Goal: Task Accomplishment & Management: Manage account settings

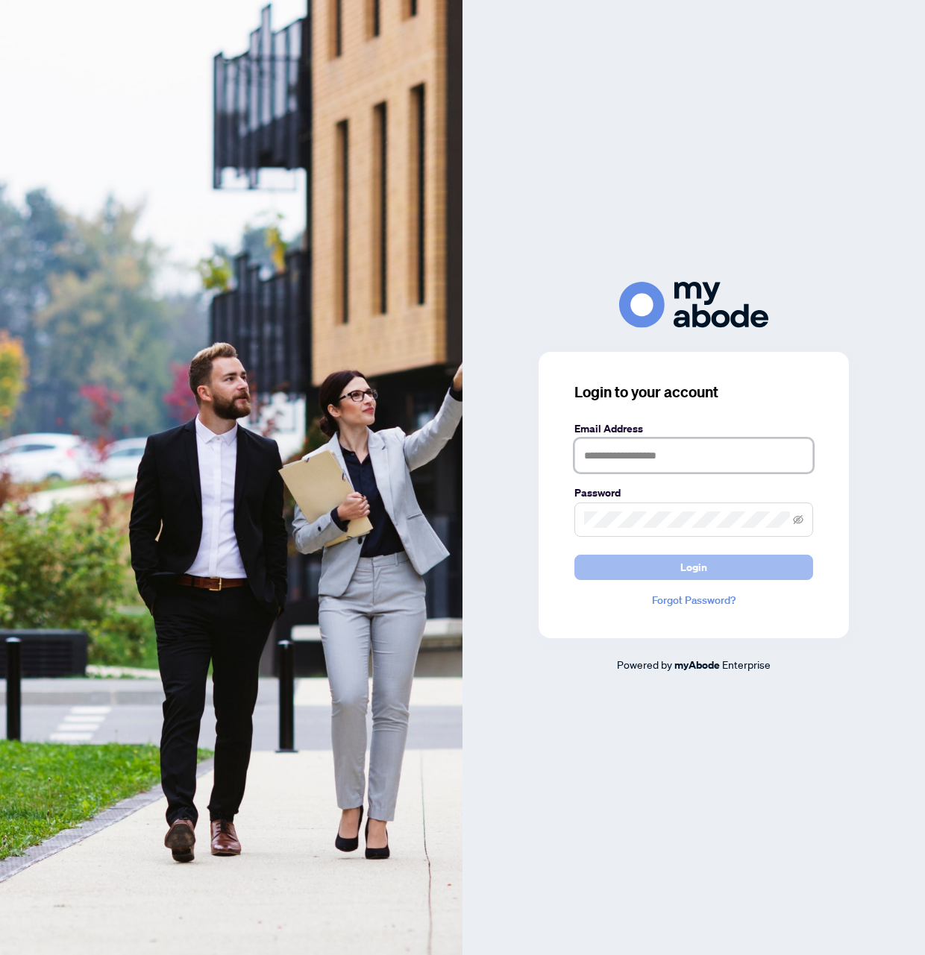
type input "**********"
click at [691, 576] on span "Login" at bounding box center [693, 568] width 27 height 24
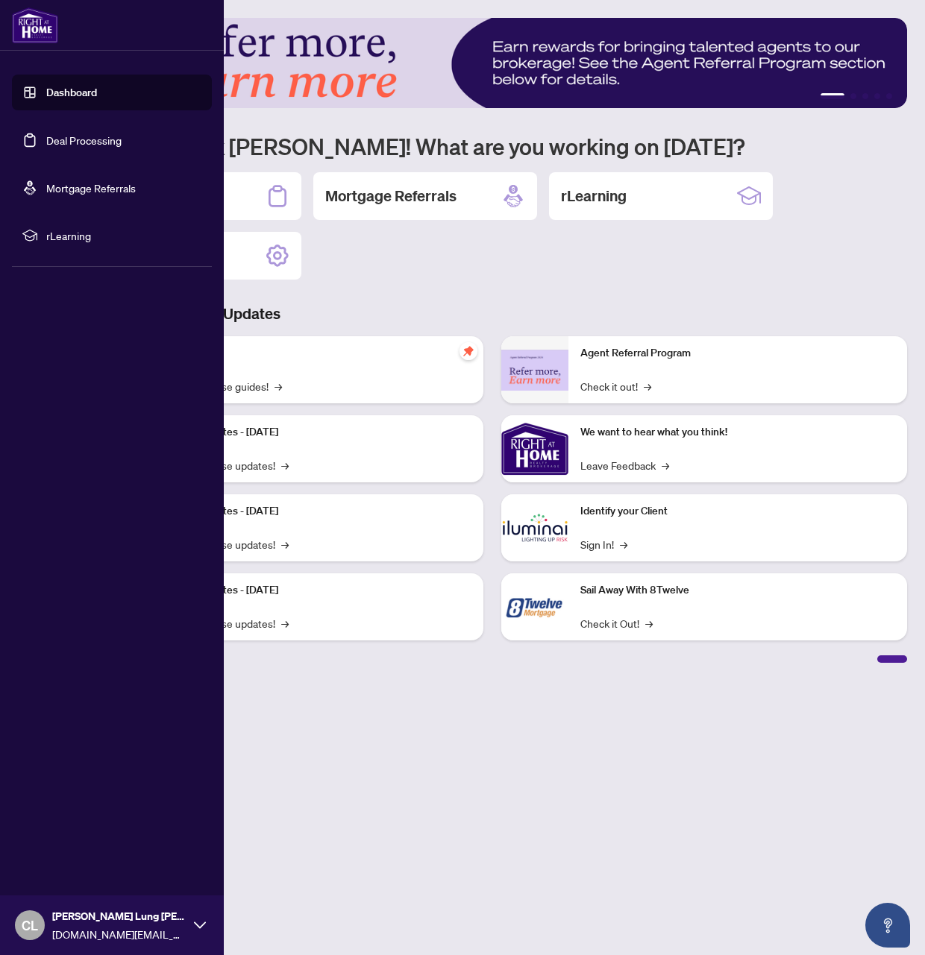
click at [66, 142] on link "Deal Processing" at bounding box center [83, 140] width 75 height 13
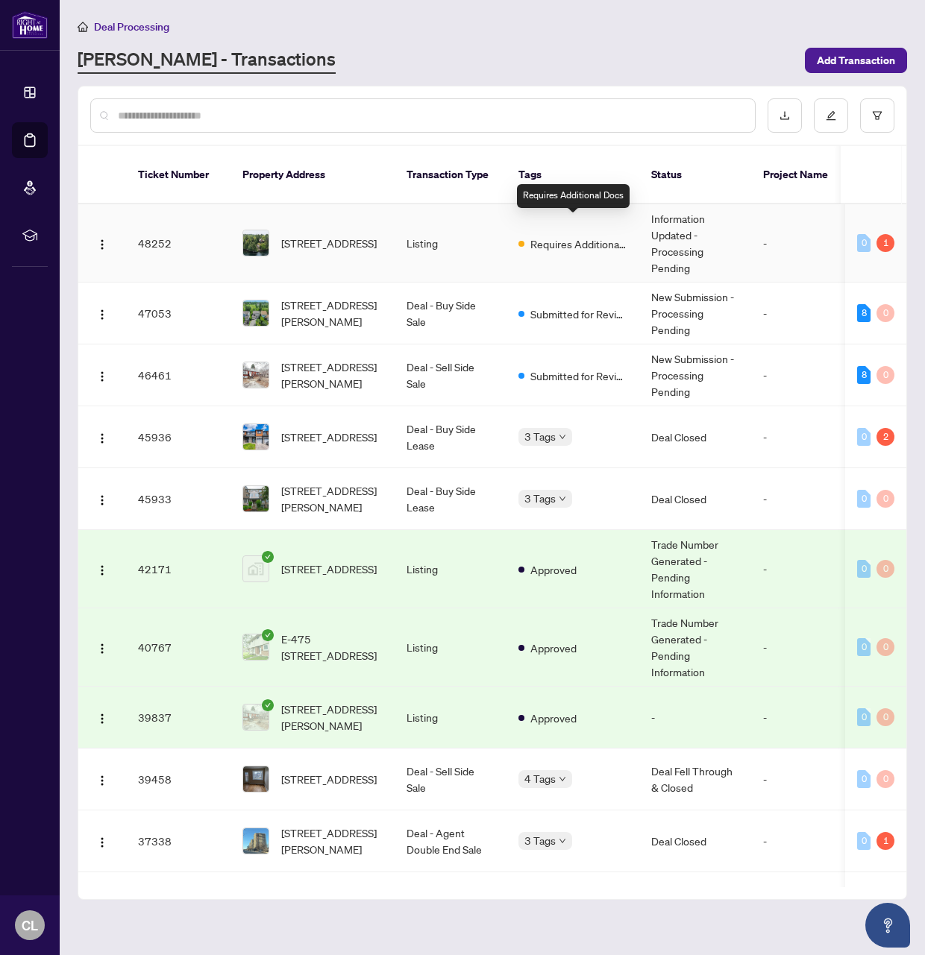
click at [605, 236] on span "Requires Additional Docs" at bounding box center [578, 244] width 97 height 16
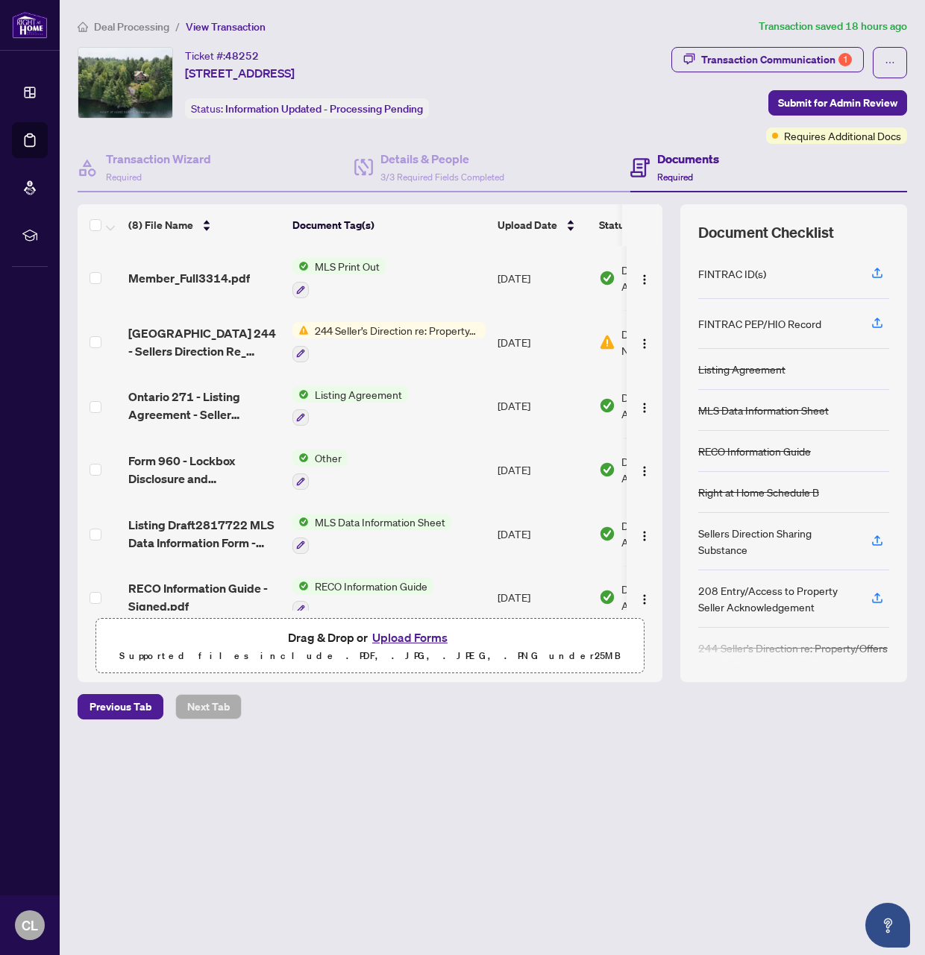
click at [371, 330] on span "244 Seller’s Direction re: Property/Offers" at bounding box center [397, 330] width 177 height 16
click at [374, 392] on div "Document Tags 244 Seller’s Direction re: Property/Offers" at bounding box center [390, 390] width 218 height 39
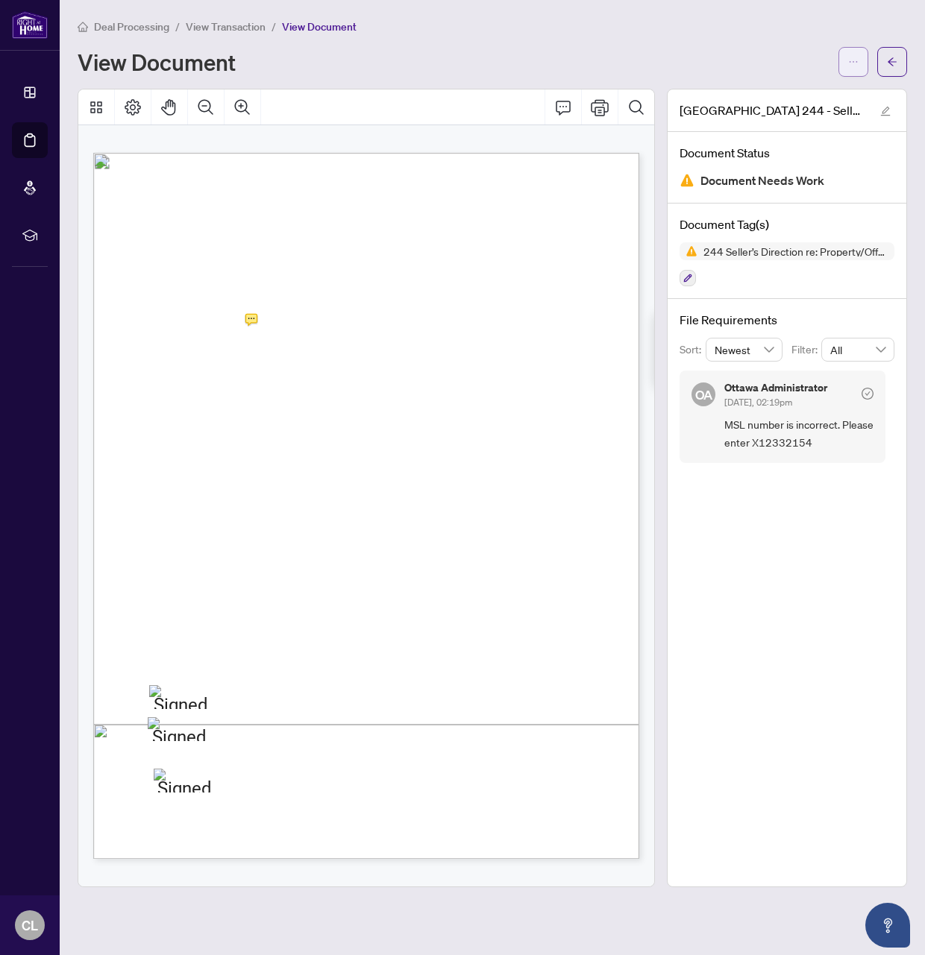
click at [858, 58] on icon "ellipsis" at bounding box center [853, 62] width 10 height 10
click at [788, 87] on span "Download" at bounding box center [799, 94] width 113 height 16
click at [853, 61] on icon "ellipsis" at bounding box center [854, 61] width 8 height 1
click at [816, 91] on span "Download" at bounding box center [799, 94] width 113 height 16
click at [895, 54] on span "button" at bounding box center [892, 62] width 10 height 24
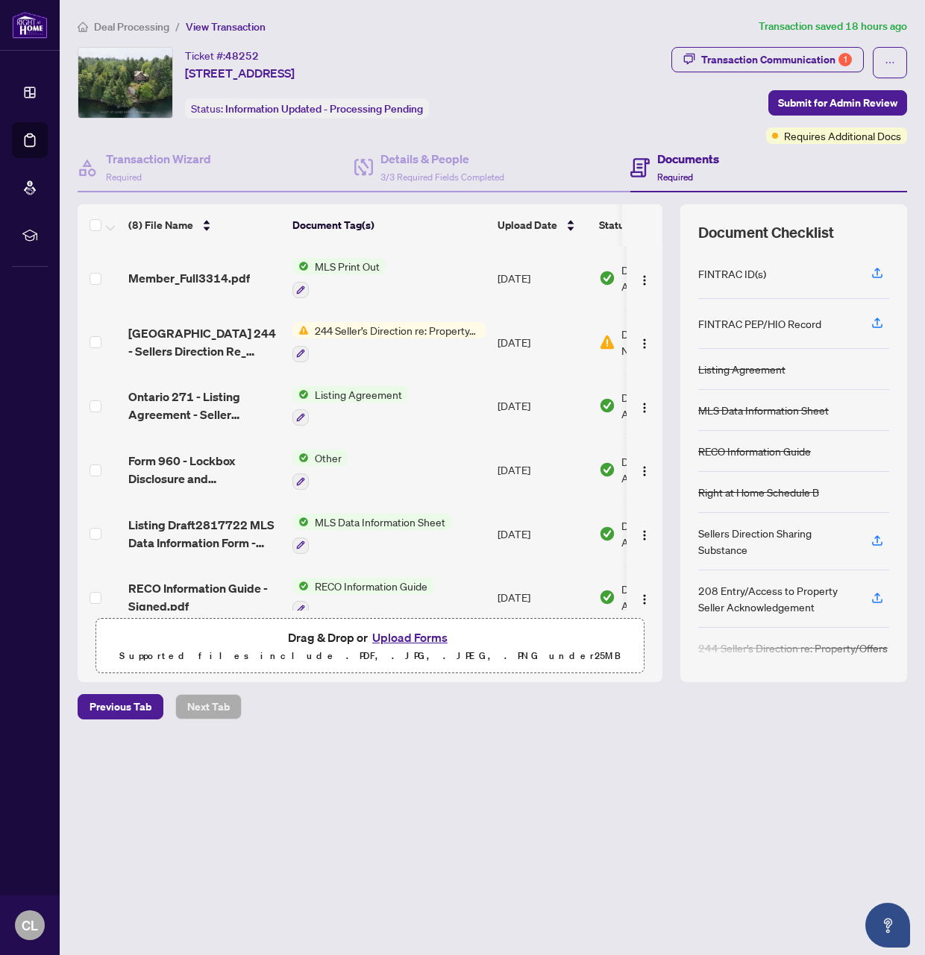
click at [406, 634] on button "Upload Forms" at bounding box center [410, 637] width 84 height 19
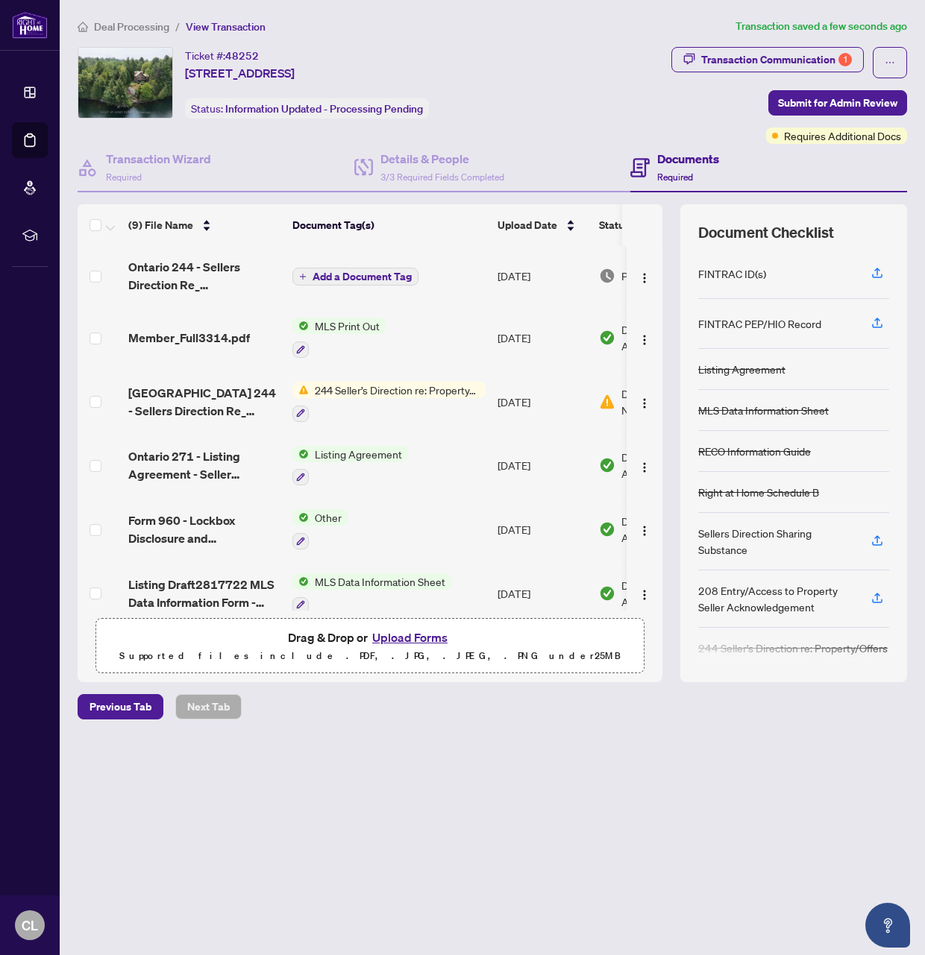
click at [387, 271] on span "Add a Document Tag" at bounding box center [362, 276] width 99 height 10
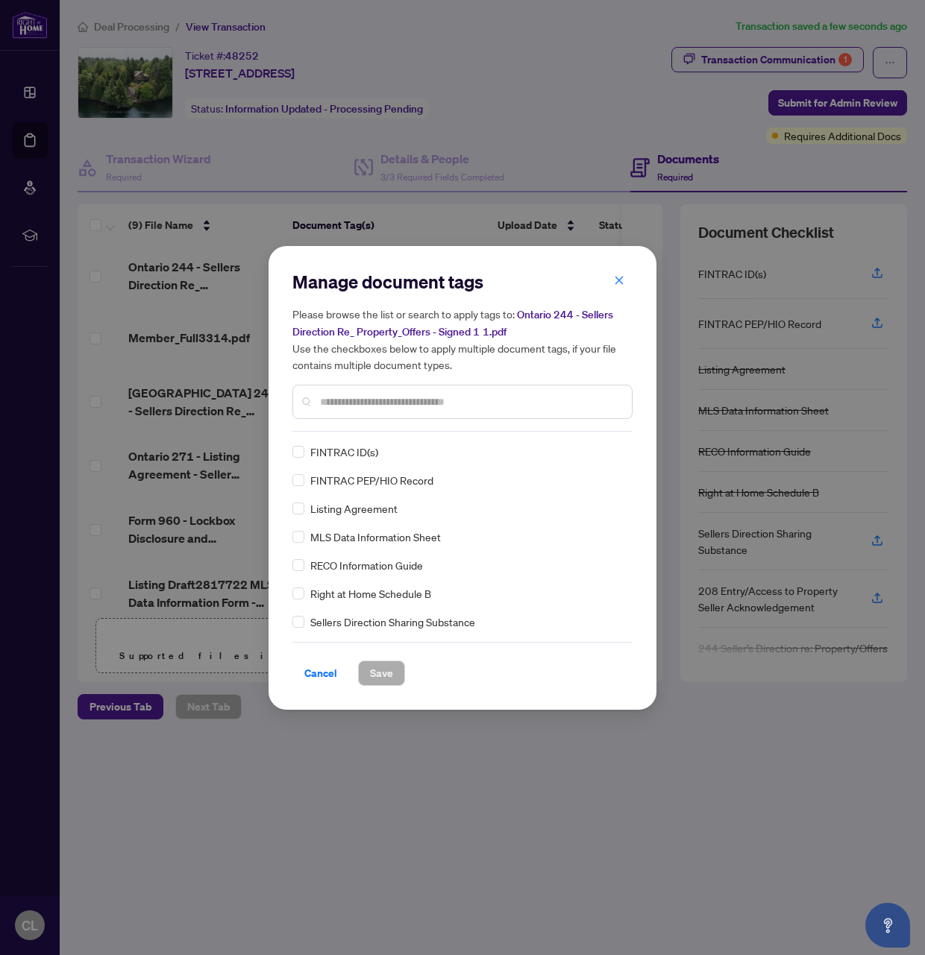
click at [408, 433] on div "Manage document tags Please browse the list or search to apply tags to: Ontario…" at bounding box center [462, 478] width 340 height 416
click at [405, 413] on div at bounding box center [462, 402] width 340 height 34
click at [409, 405] on input "text" at bounding box center [470, 402] width 300 height 16
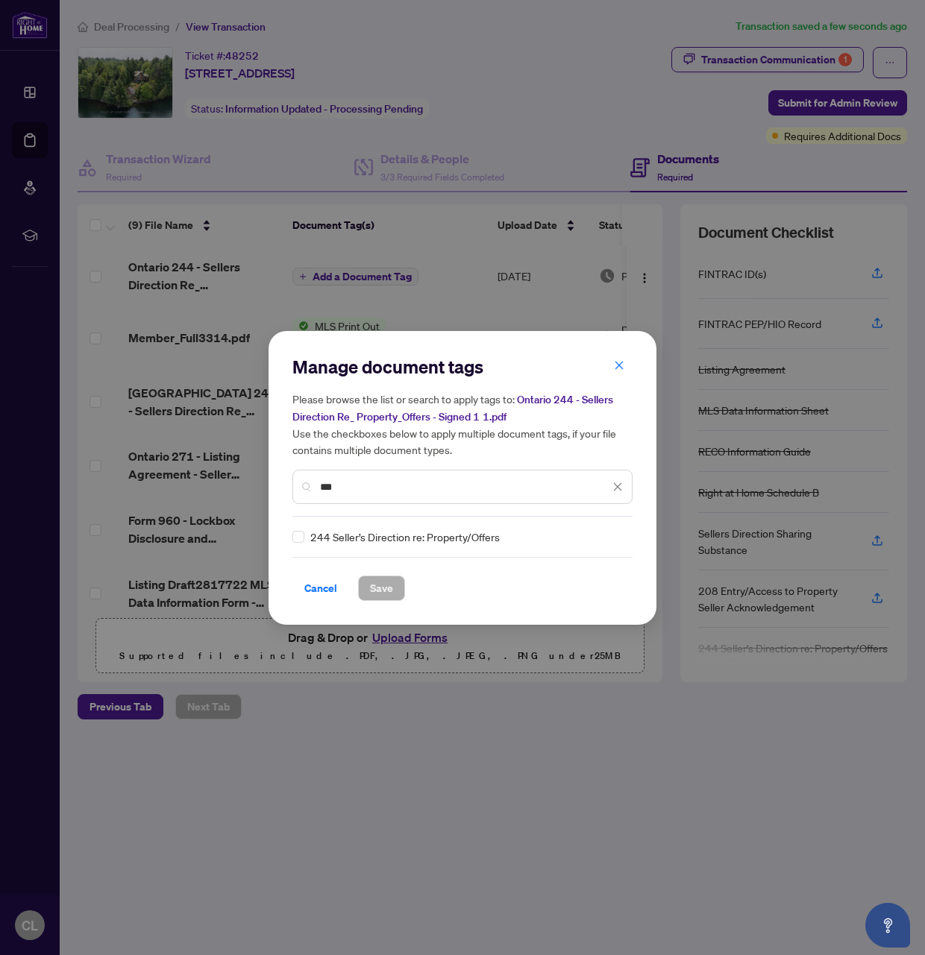
type input "***"
click at [387, 592] on span "Save" at bounding box center [381, 589] width 23 height 24
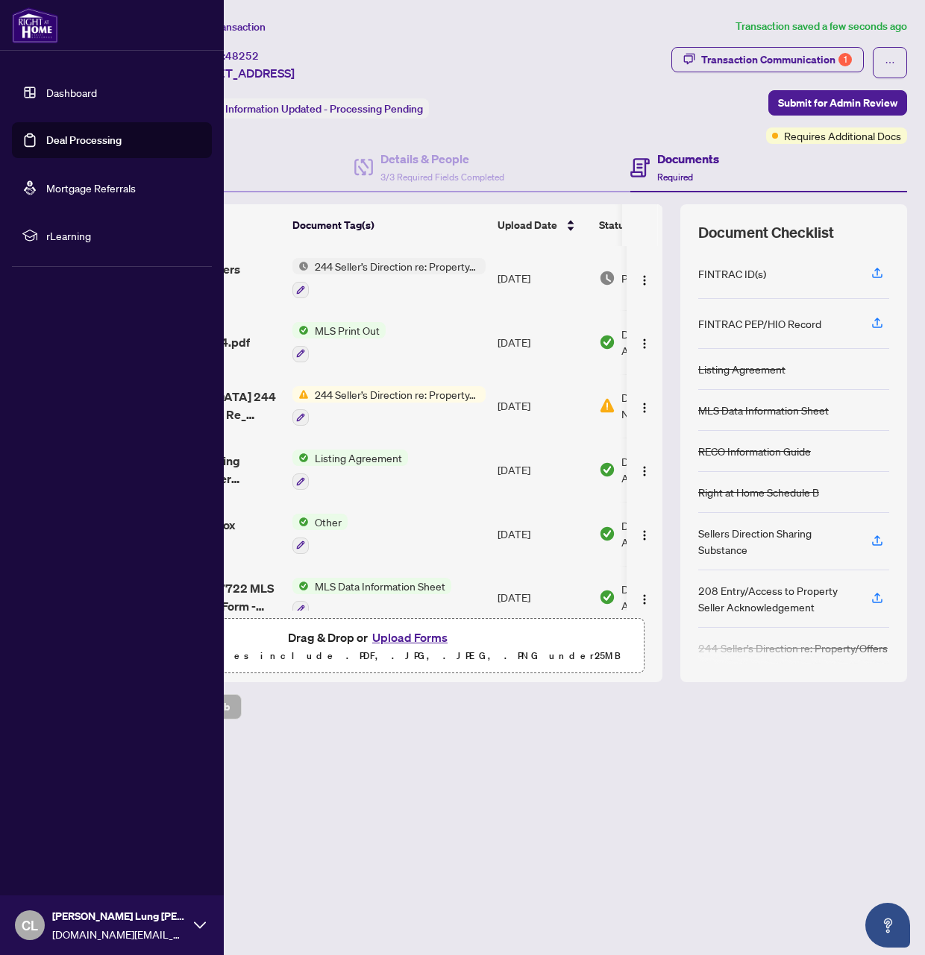
click at [79, 141] on link "Deal Processing" at bounding box center [83, 140] width 75 height 13
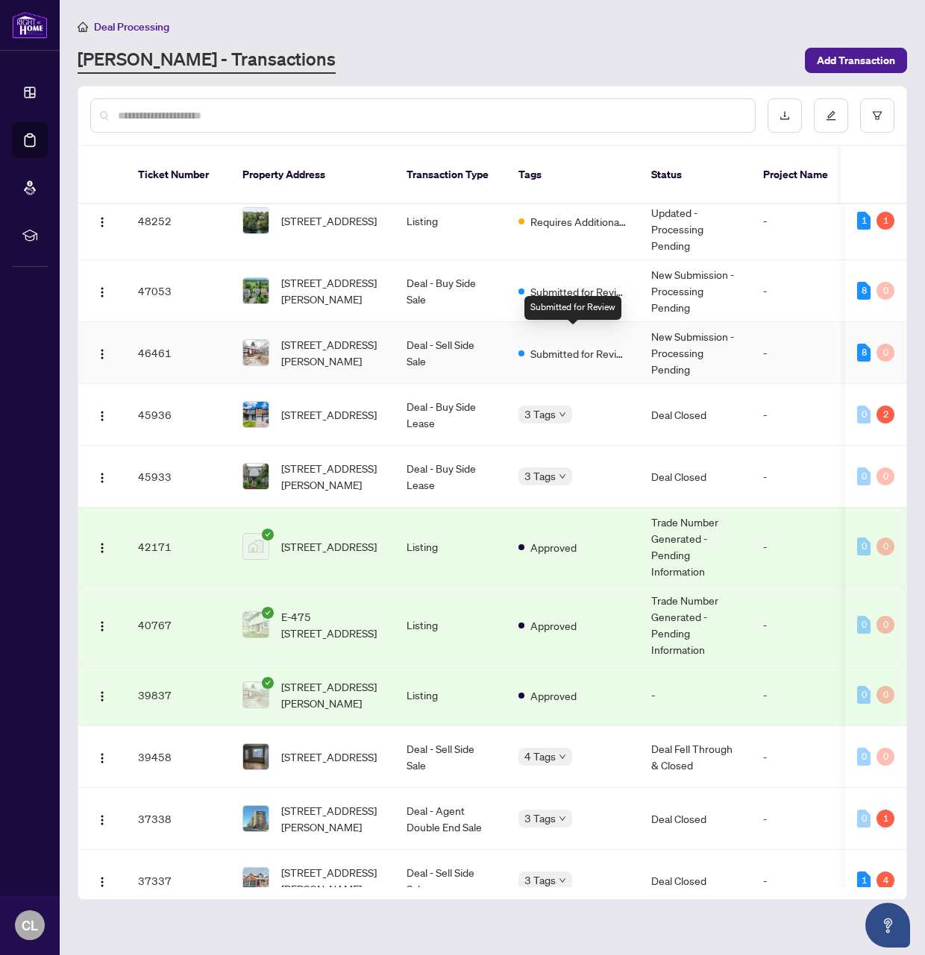
scroll to position [24, 0]
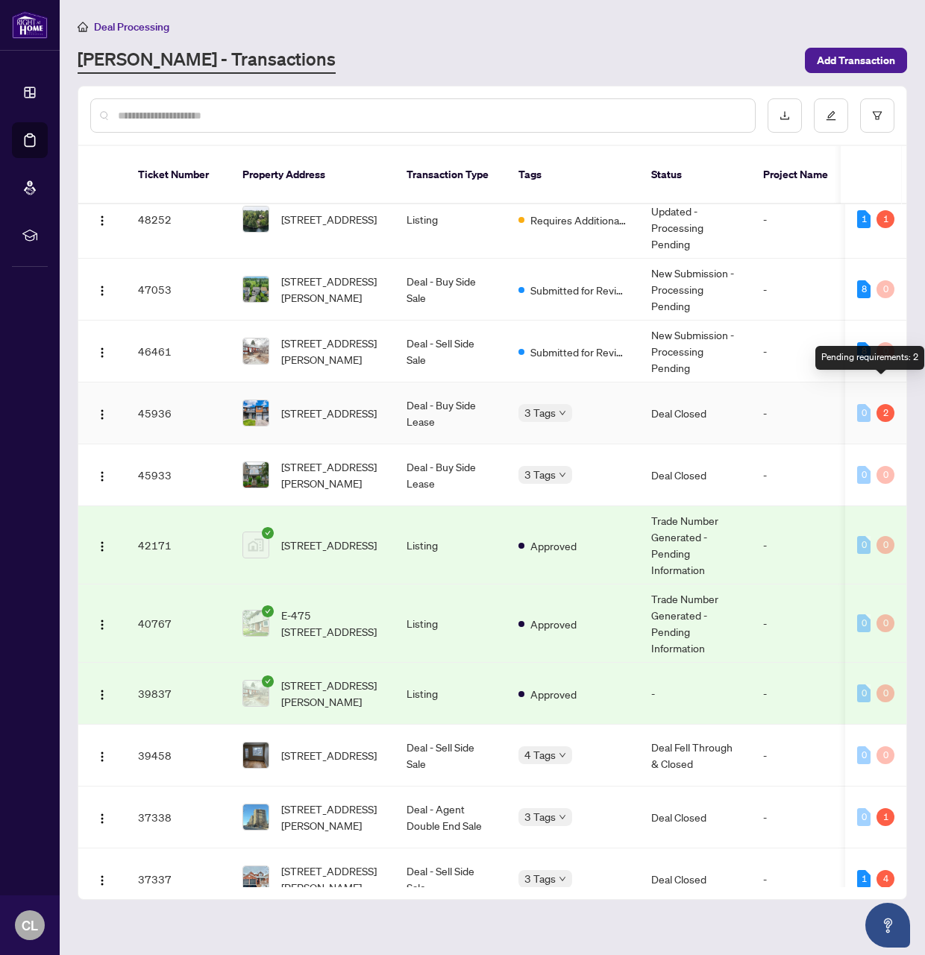
click at [882, 404] on div "2" at bounding box center [885, 413] width 18 height 18
click at [765, 388] on td "-" at bounding box center [795, 414] width 89 height 62
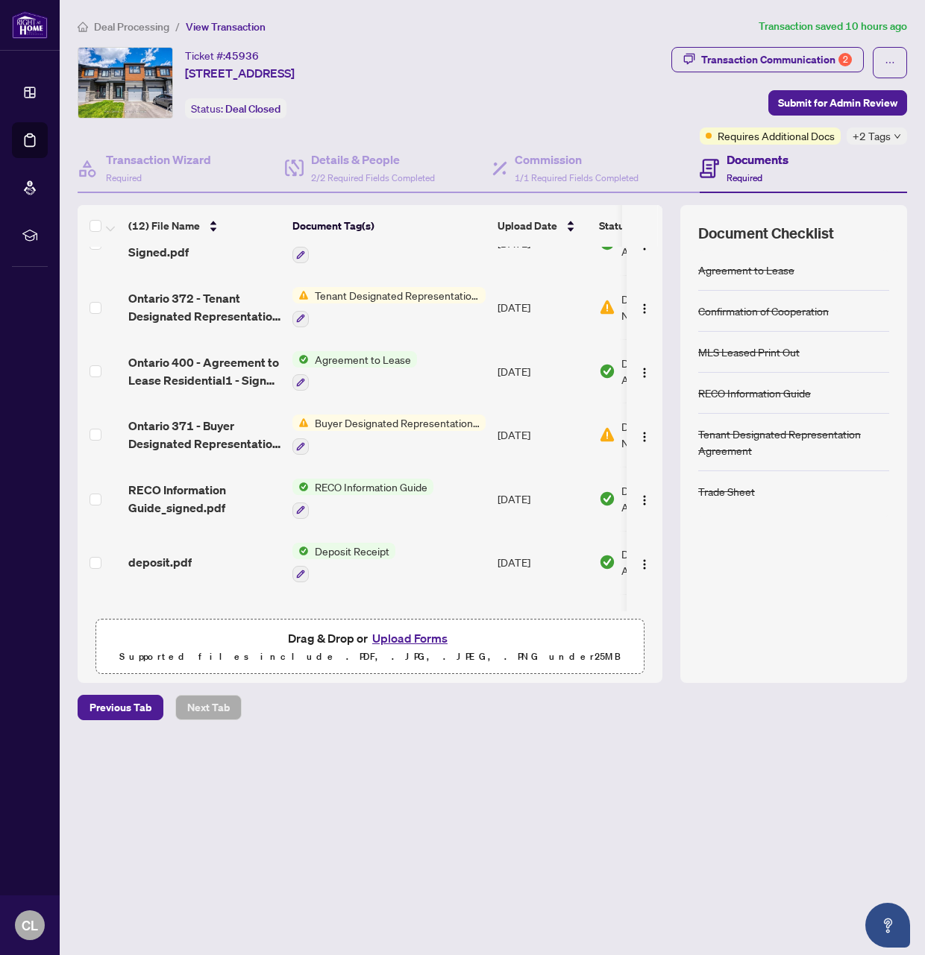
scroll to position [362, 0]
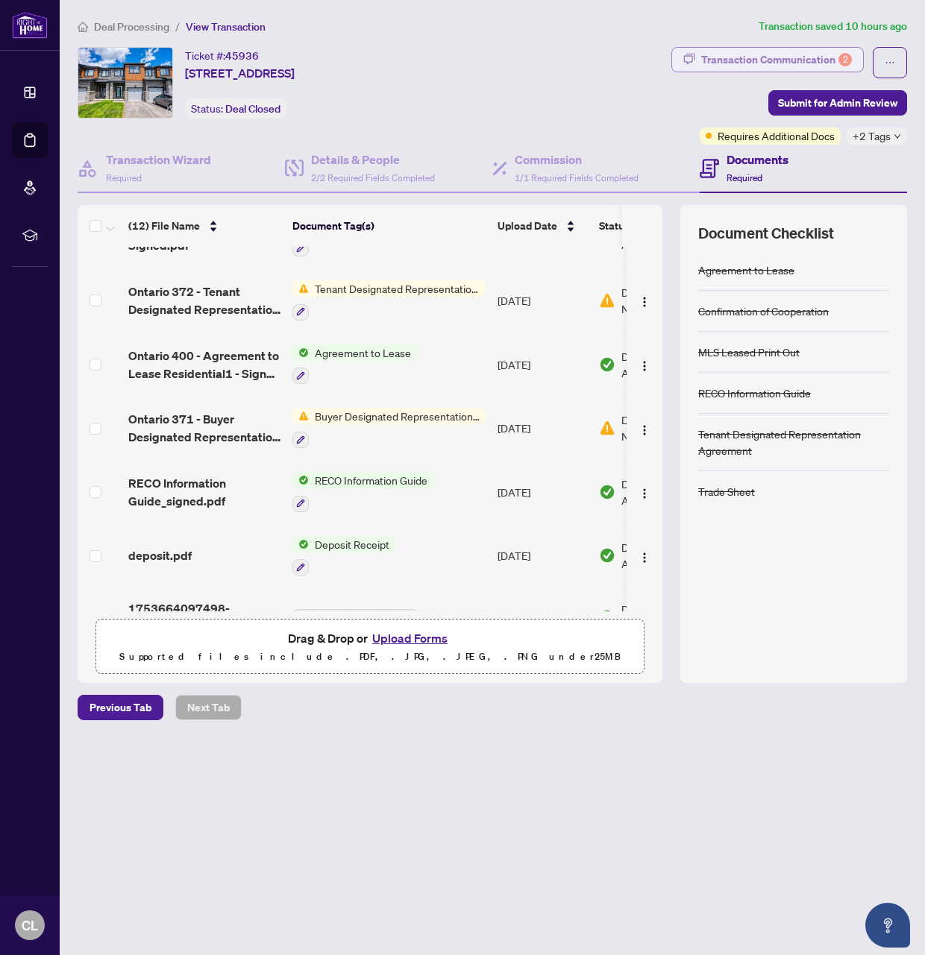
click at [731, 59] on div "Transaction Communication 2" at bounding box center [776, 60] width 151 height 24
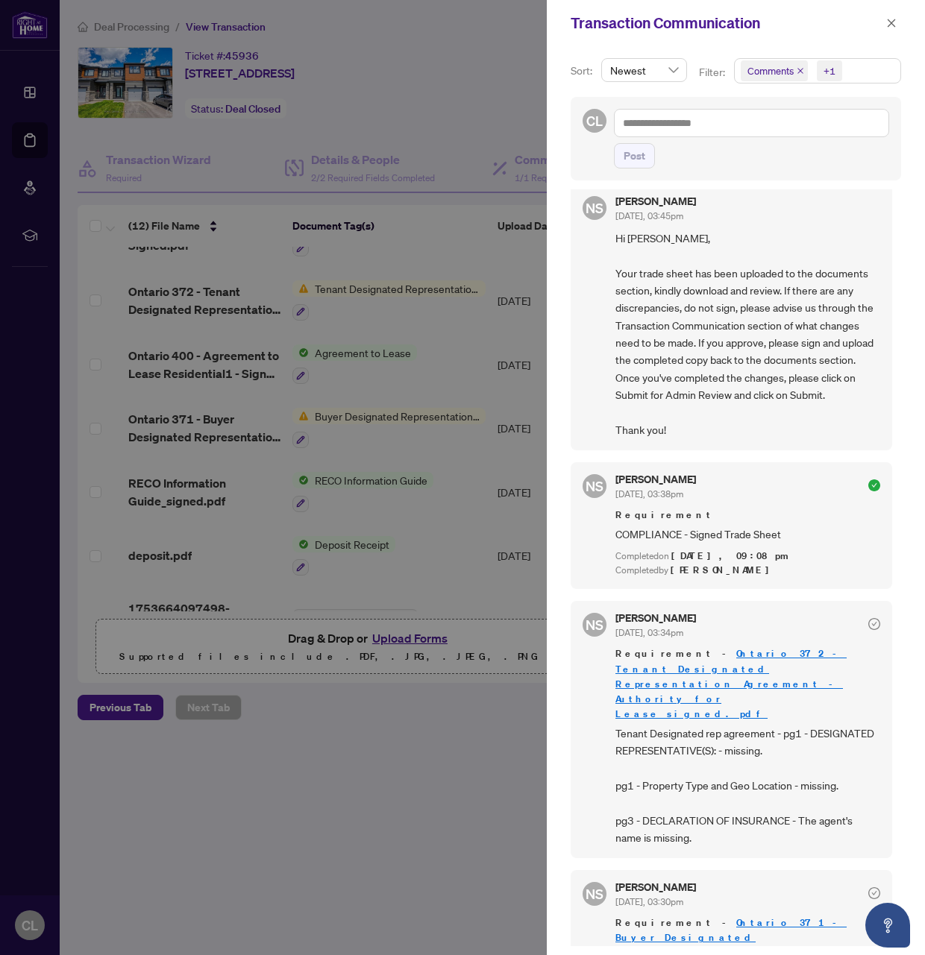
scroll to position [3, 0]
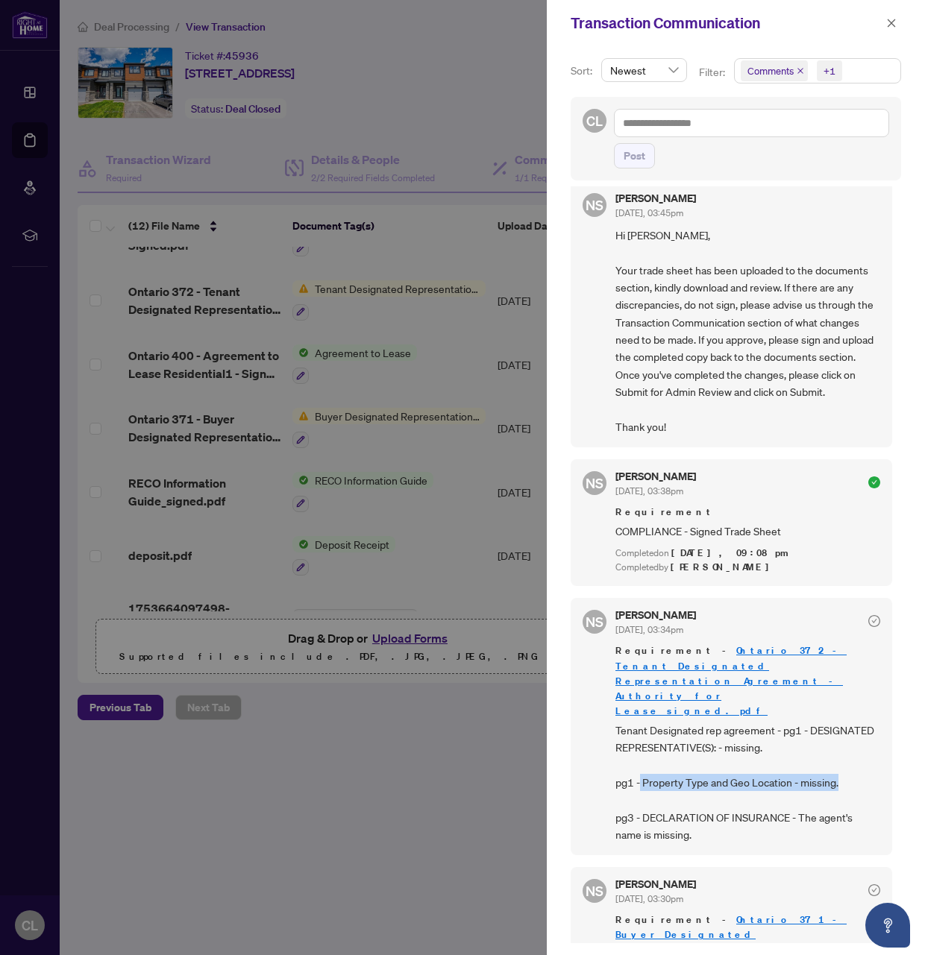
drag, startPoint x: 641, startPoint y: 735, endPoint x: 846, endPoint y: 738, distance: 205.1
click at [846, 738] on span "Tenant Designated rep agreement - pg1 - DESIGNATED REPRESENTATIVE(S): - missing…" at bounding box center [747, 783] width 265 height 122
click at [438, 447] on div at bounding box center [462, 477] width 925 height 955
click at [438, 450] on div at bounding box center [462, 477] width 925 height 955
click at [420, 361] on div at bounding box center [462, 477] width 925 height 955
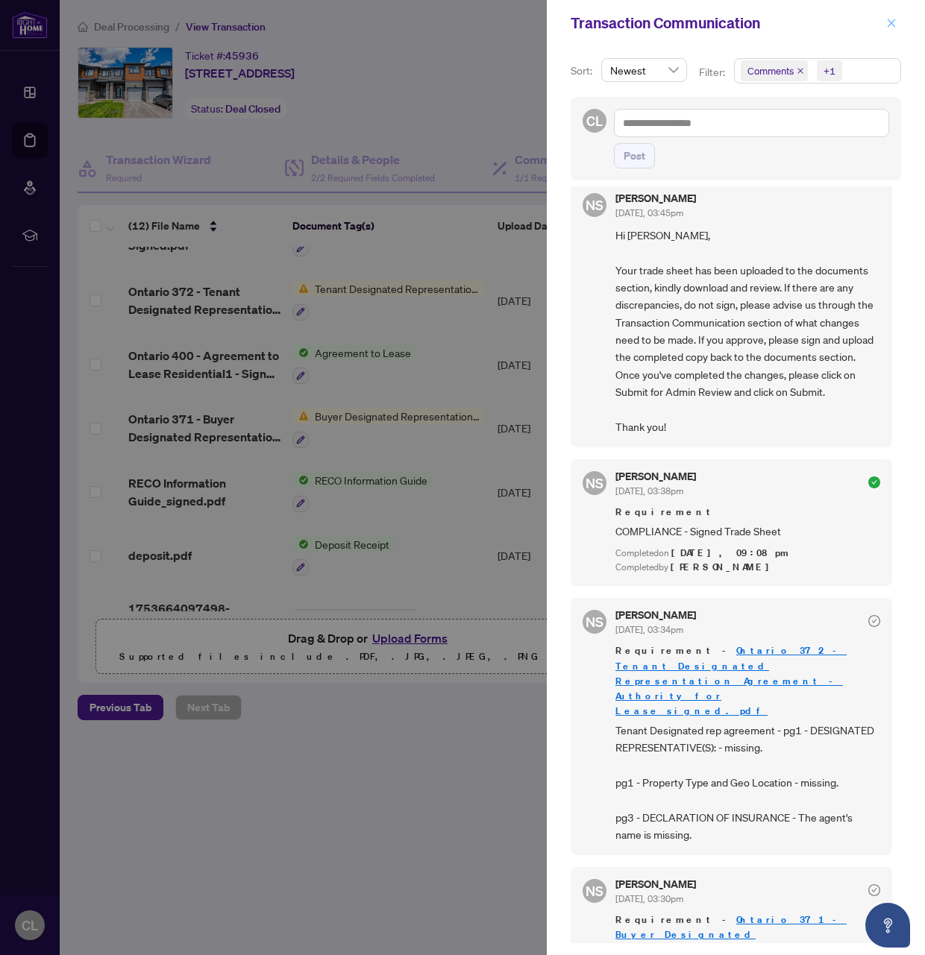
click at [897, 24] on button "button" at bounding box center [891, 23] width 19 height 18
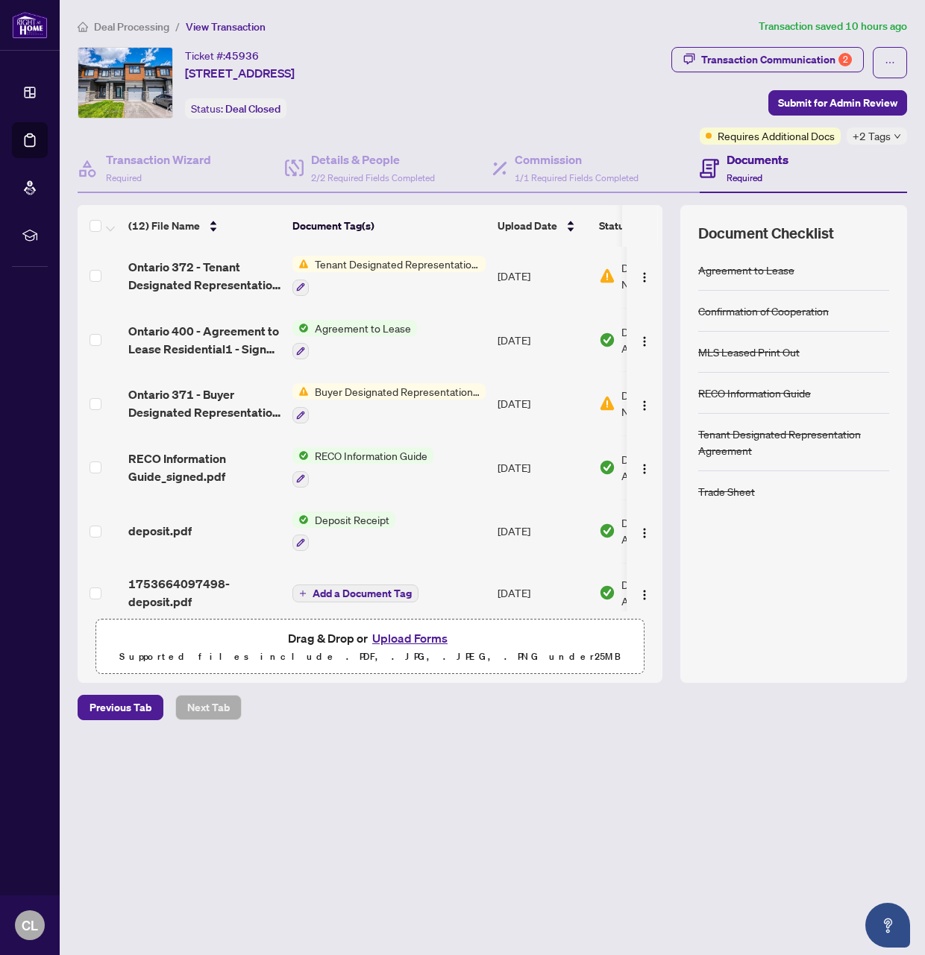
scroll to position [395, 0]
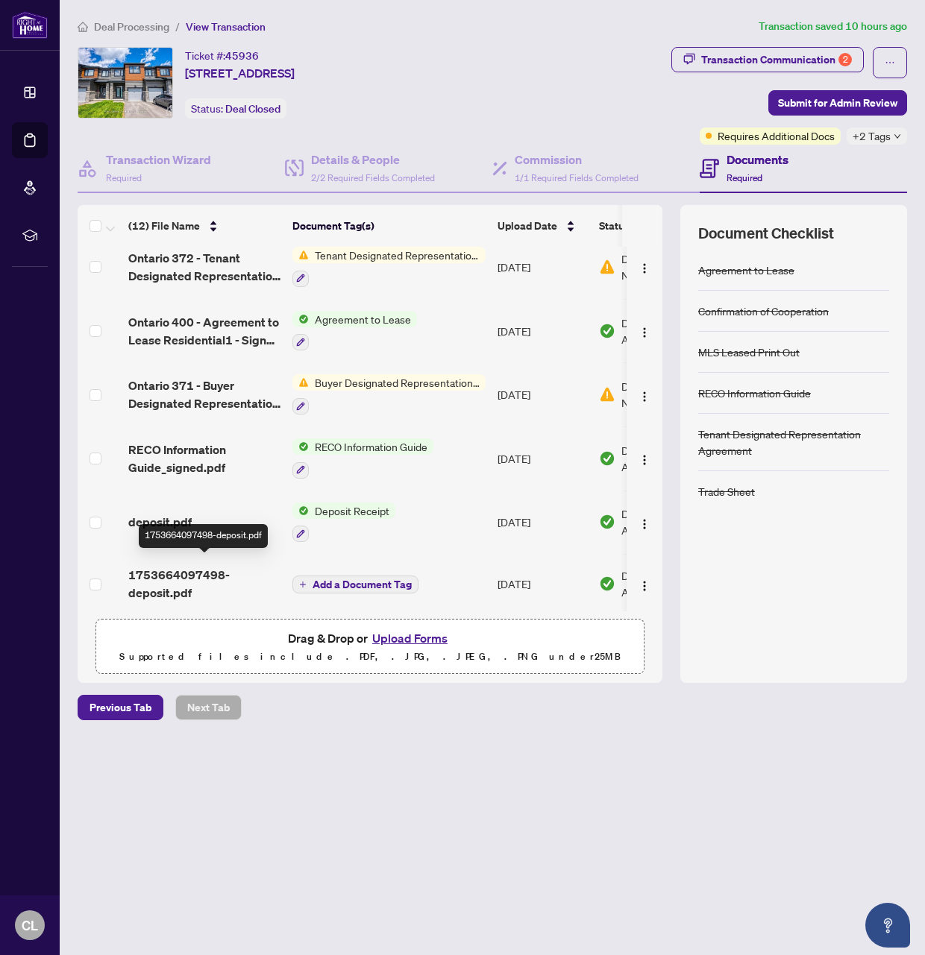
click at [213, 574] on span "1753664097498-deposit.pdf" at bounding box center [204, 584] width 152 height 36
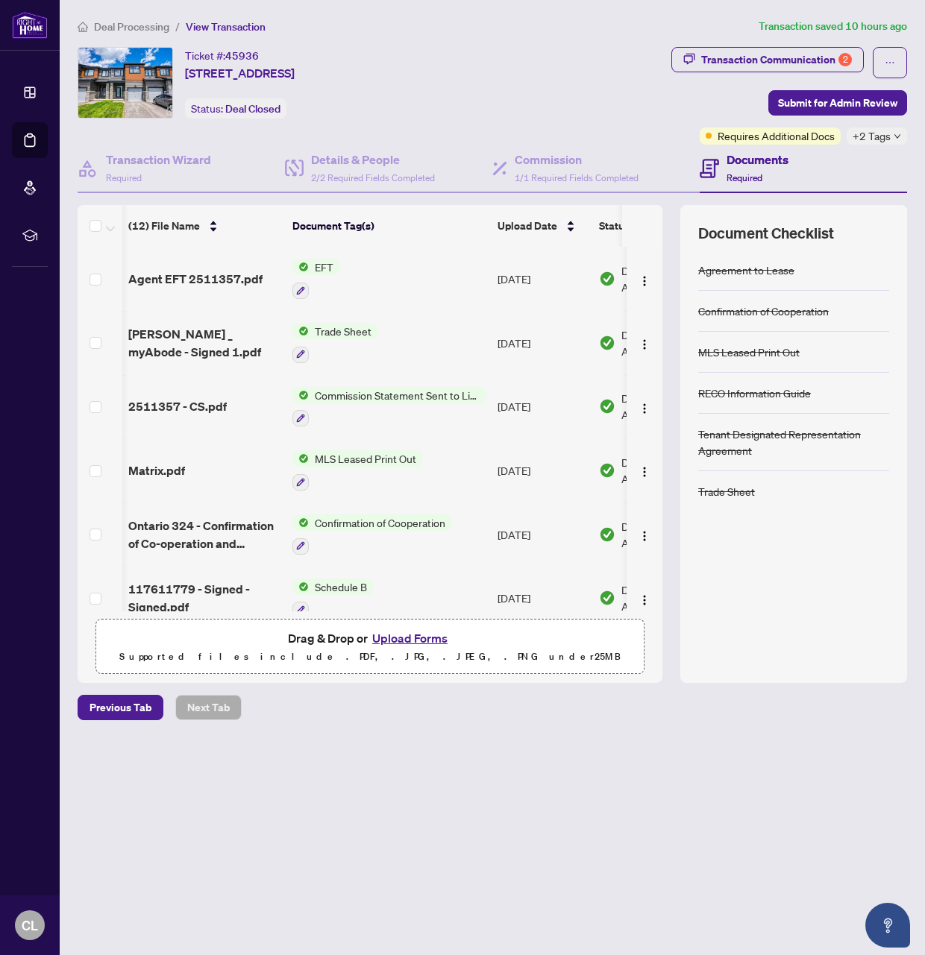
scroll to position [0, 2]
click at [354, 334] on span "Trade Sheet" at bounding box center [341, 331] width 69 height 16
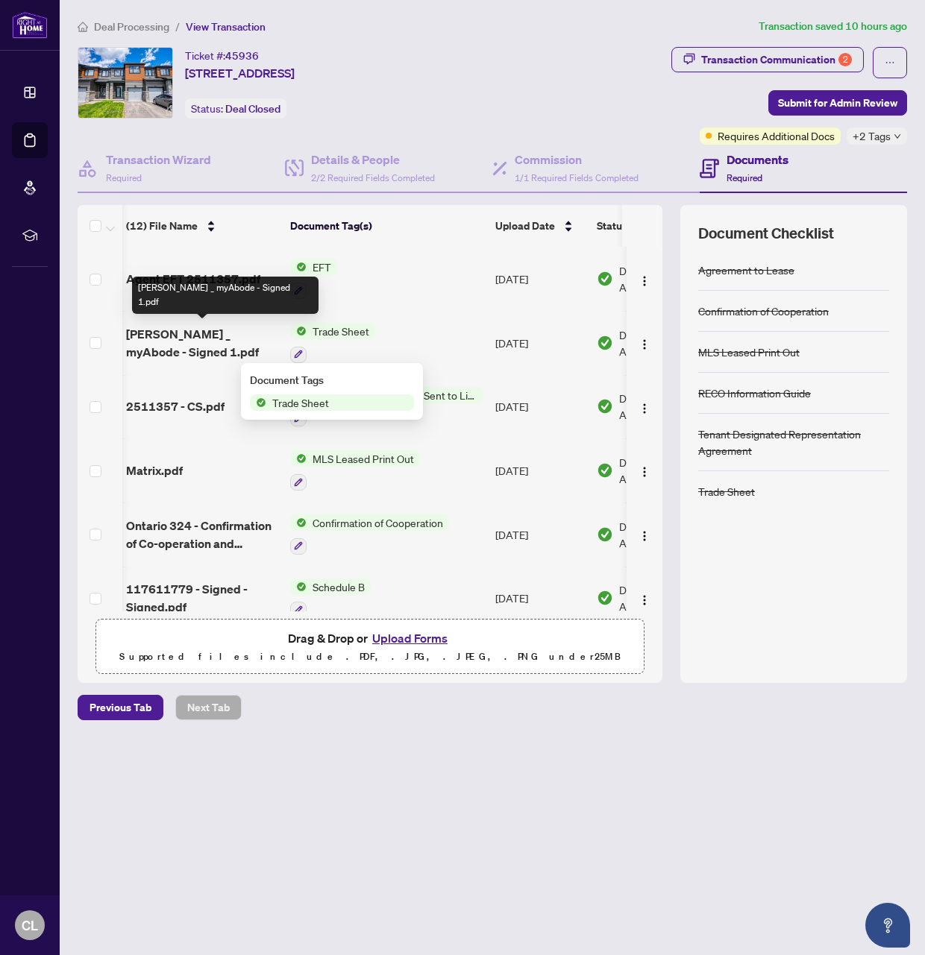
click at [246, 334] on span "RAHR _ myAbode - Signed 1.pdf" at bounding box center [202, 343] width 152 height 36
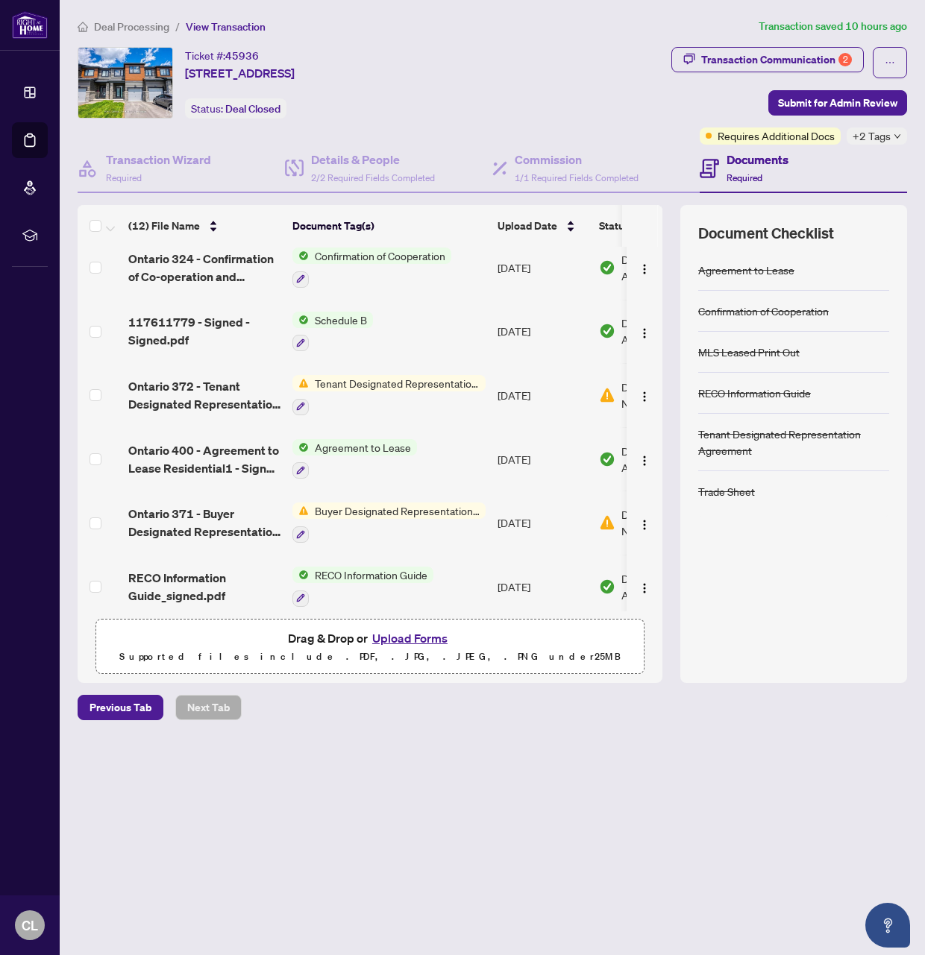
scroll to position [269, 0]
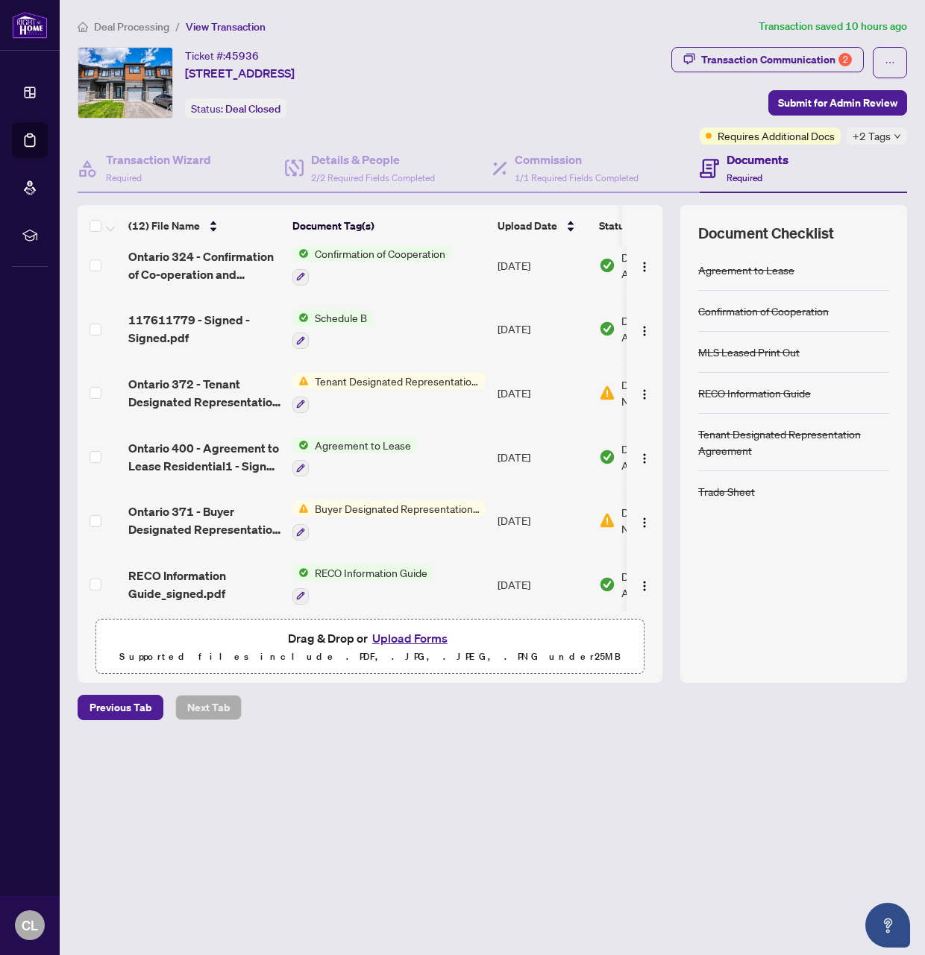
click at [202, 390] on span "Ontario 372 - Tenant Designated Representation Agreement - Authority for Lease_…" at bounding box center [204, 393] width 152 height 36
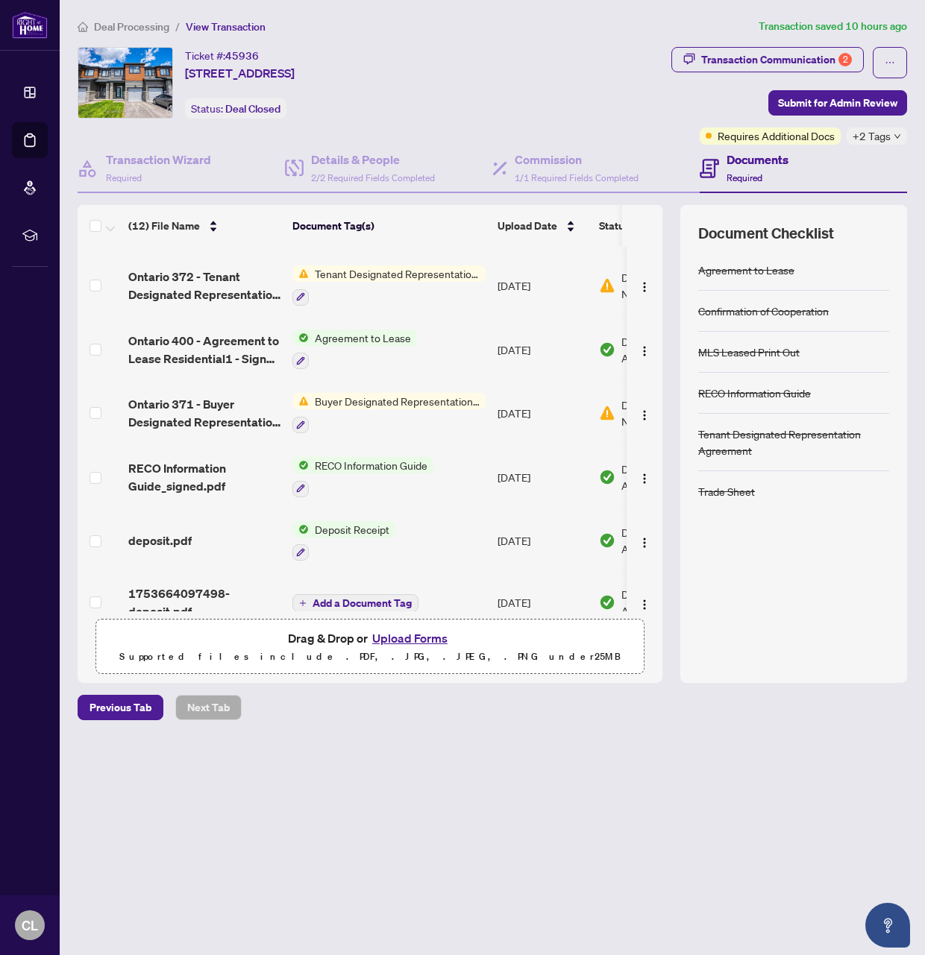
scroll to position [395, 0]
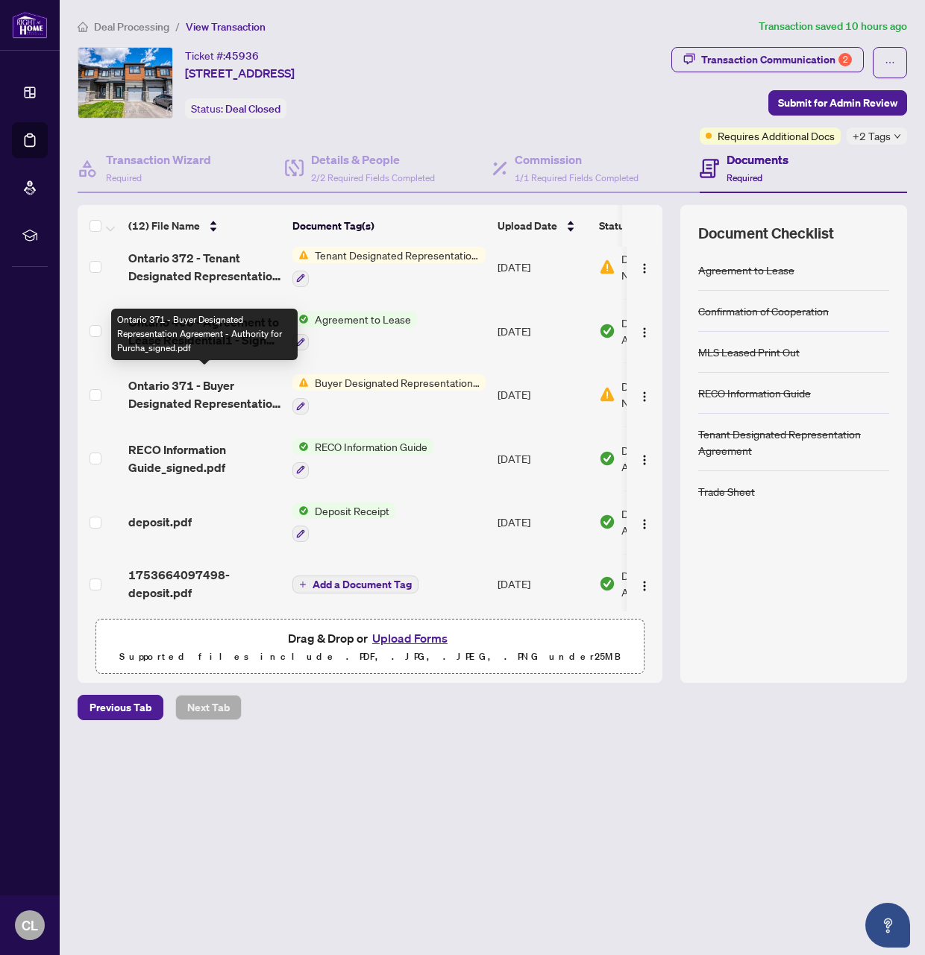
click at [248, 391] on span "Ontario 371 - Buyer Designated Representation Agreement - Authority for Purcha_…" at bounding box center [204, 395] width 152 height 36
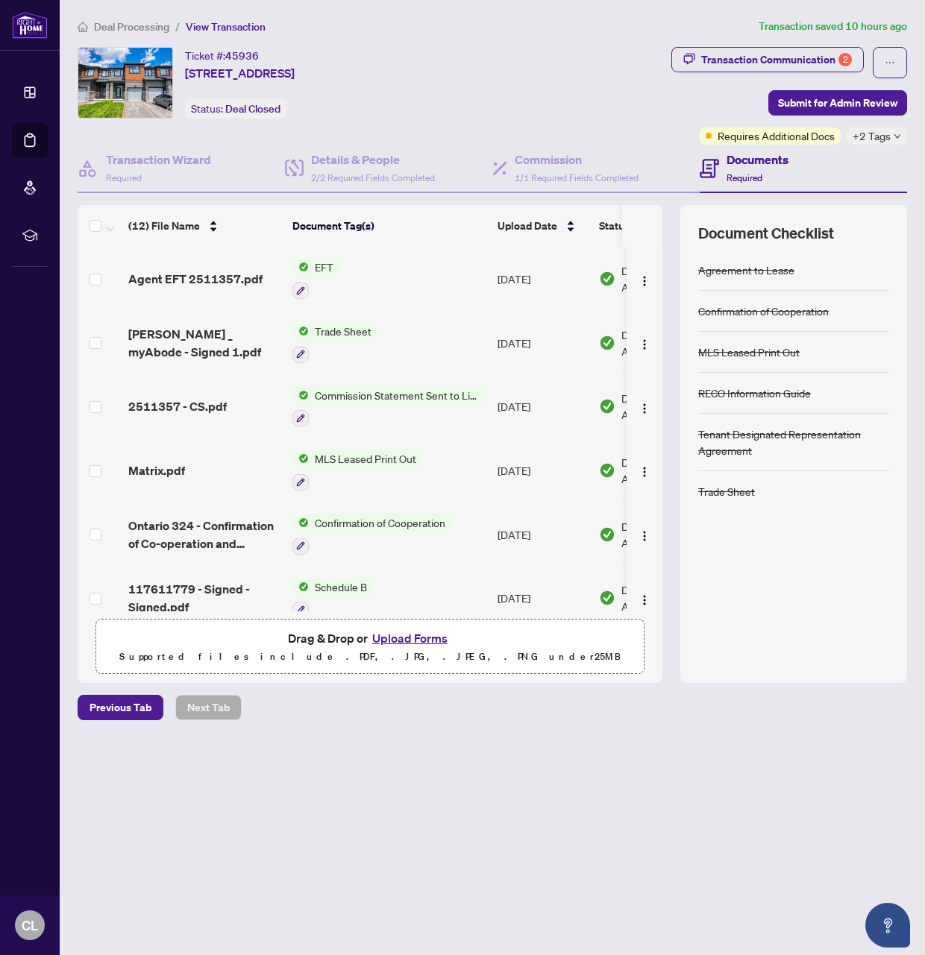
click at [410, 632] on button "Upload Forms" at bounding box center [410, 638] width 84 height 19
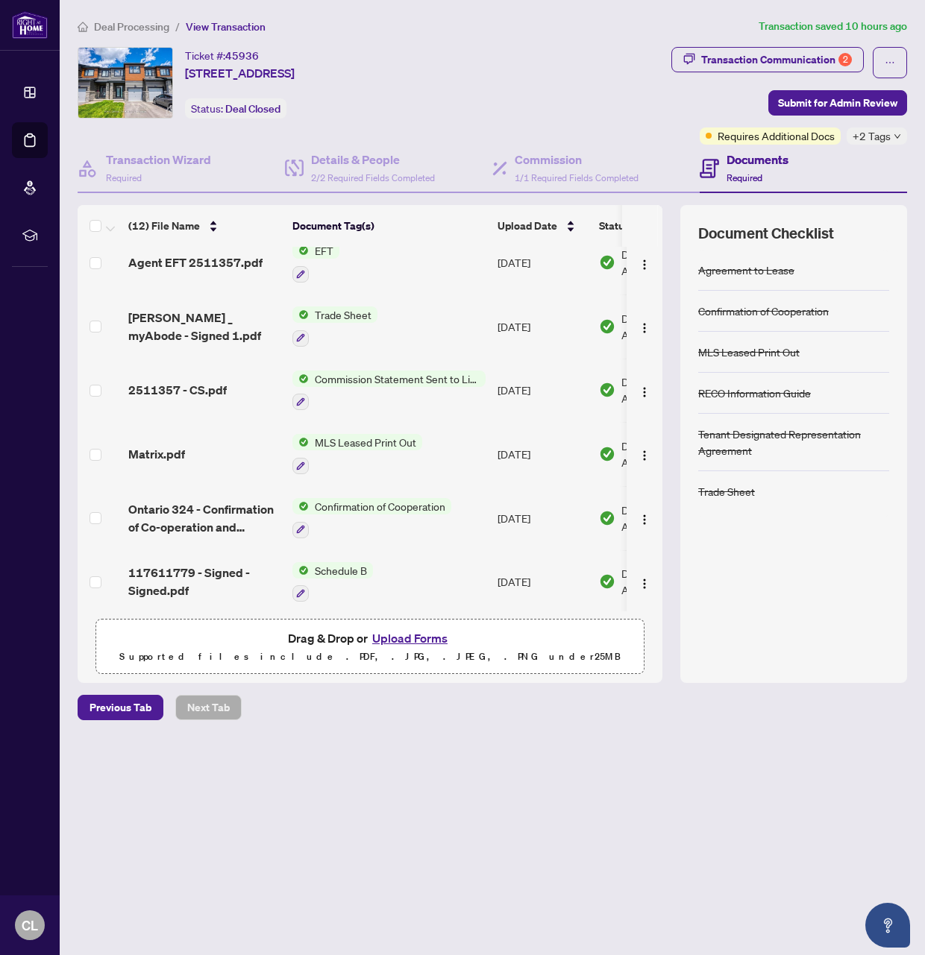
scroll to position [17, 0]
click at [243, 312] on span "RAHR _ myAbode - Signed 1.pdf" at bounding box center [204, 326] width 152 height 36
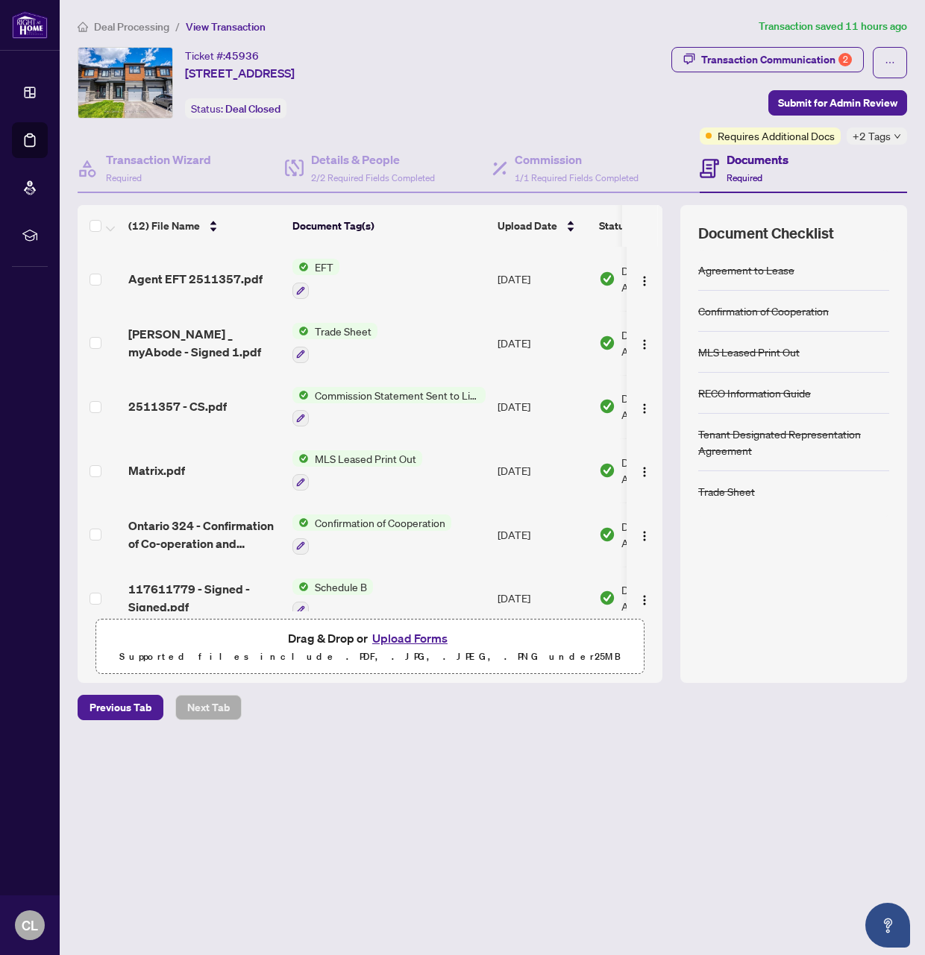
click at [380, 637] on button "Upload Forms" at bounding box center [410, 638] width 84 height 19
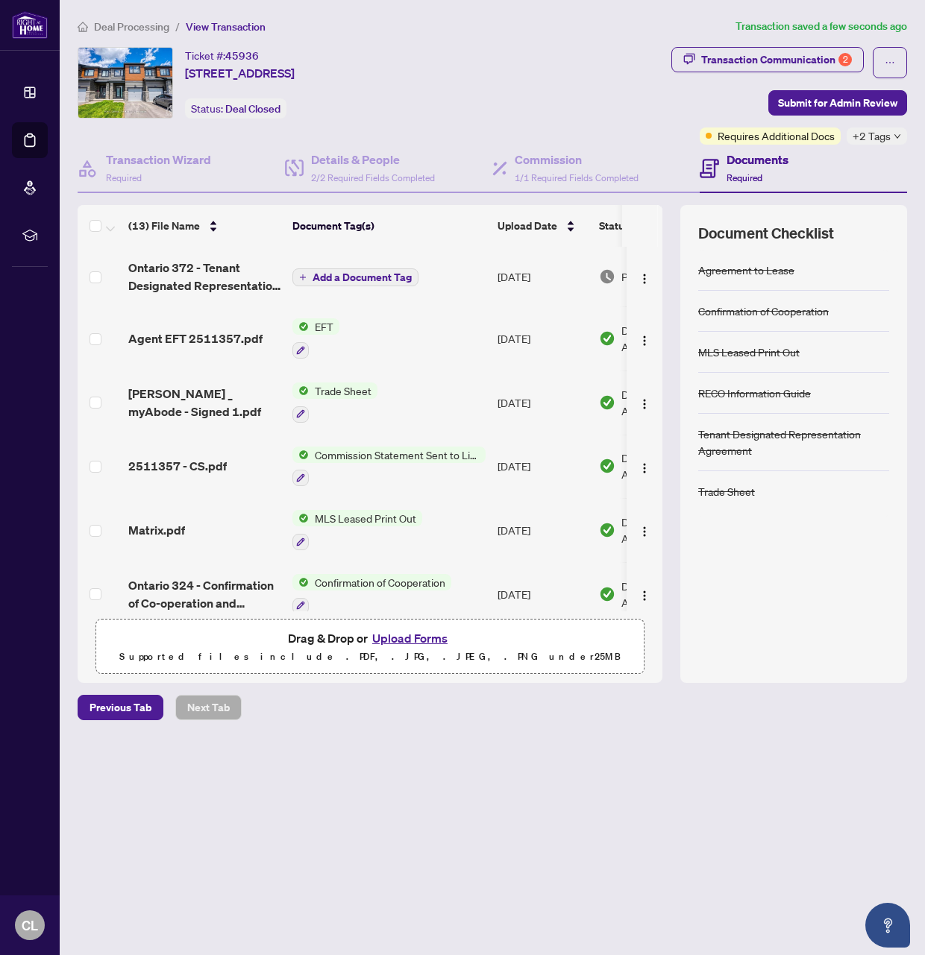
click at [352, 273] on span "Add a Document Tag" at bounding box center [362, 277] width 99 height 10
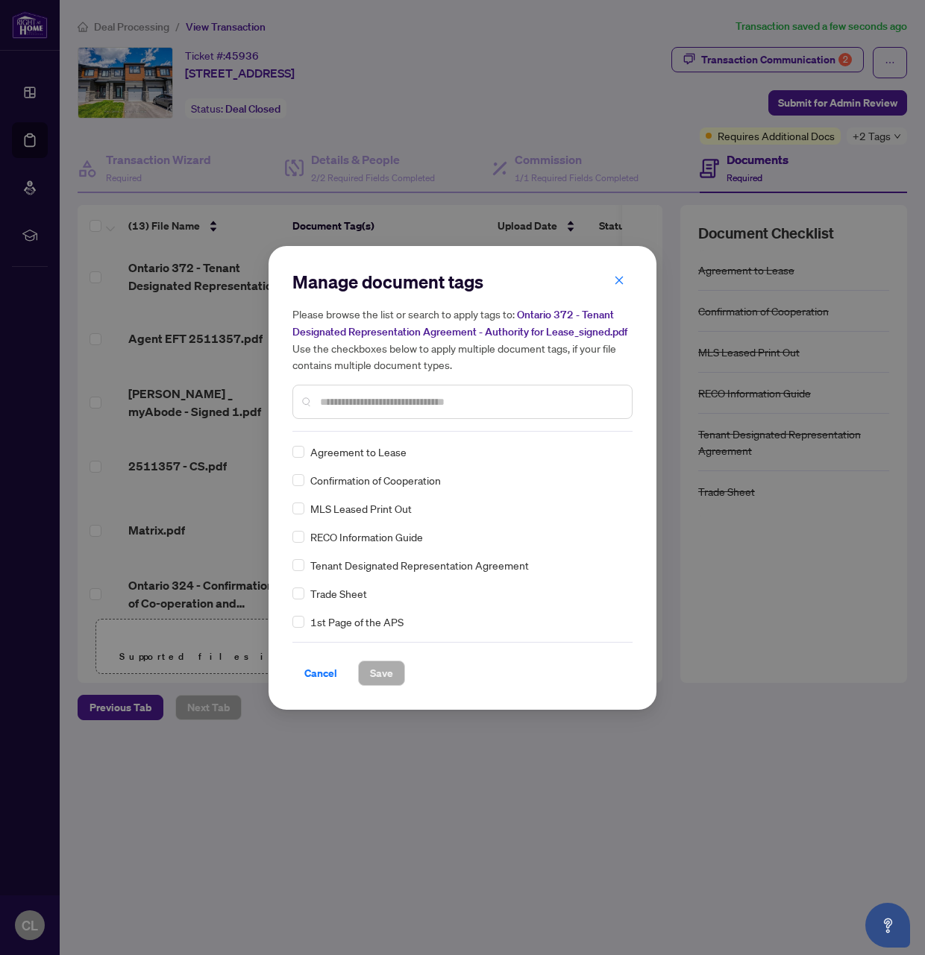
click at [374, 425] on div "Manage document tags Please browse the list or search to apply tags to: Ontario…" at bounding box center [462, 351] width 340 height 162
click at [373, 413] on div at bounding box center [462, 402] width 340 height 34
click at [376, 407] on input "text" at bounding box center [470, 402] width 300 height 16
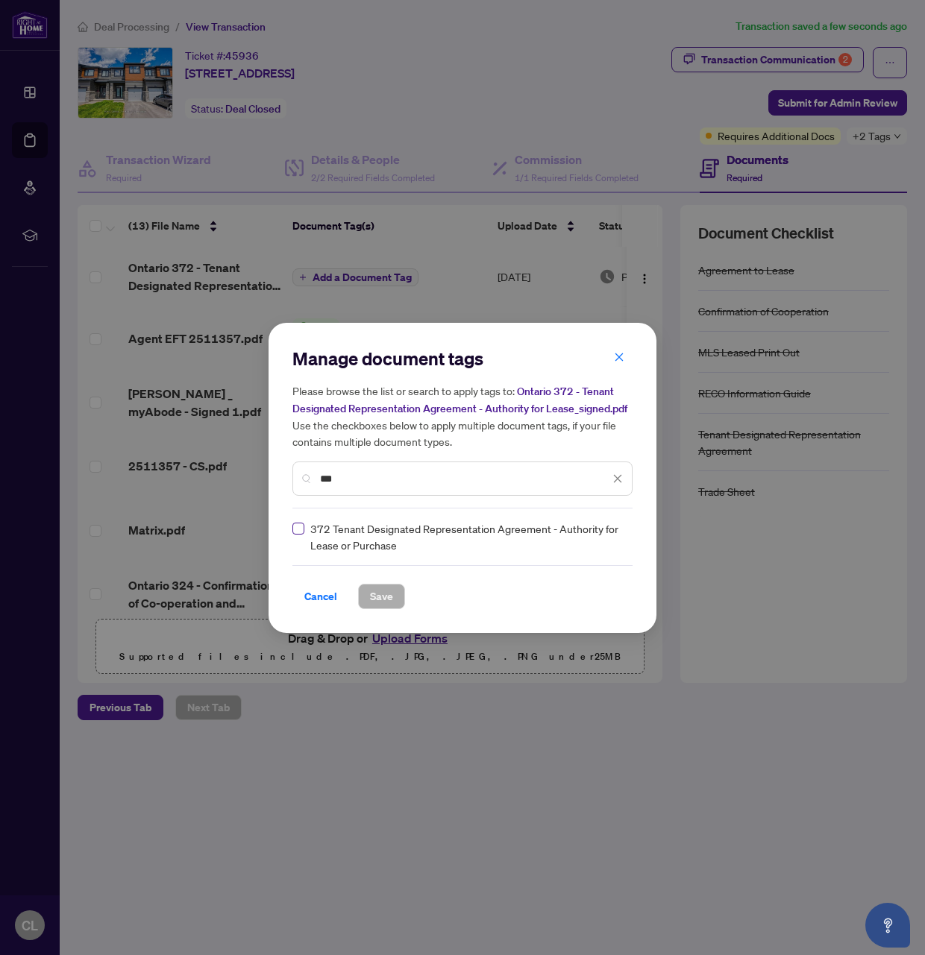
type input "***"
click at [384, 595] on span "Save" at bounding box center [381, 597] width 23 height 24
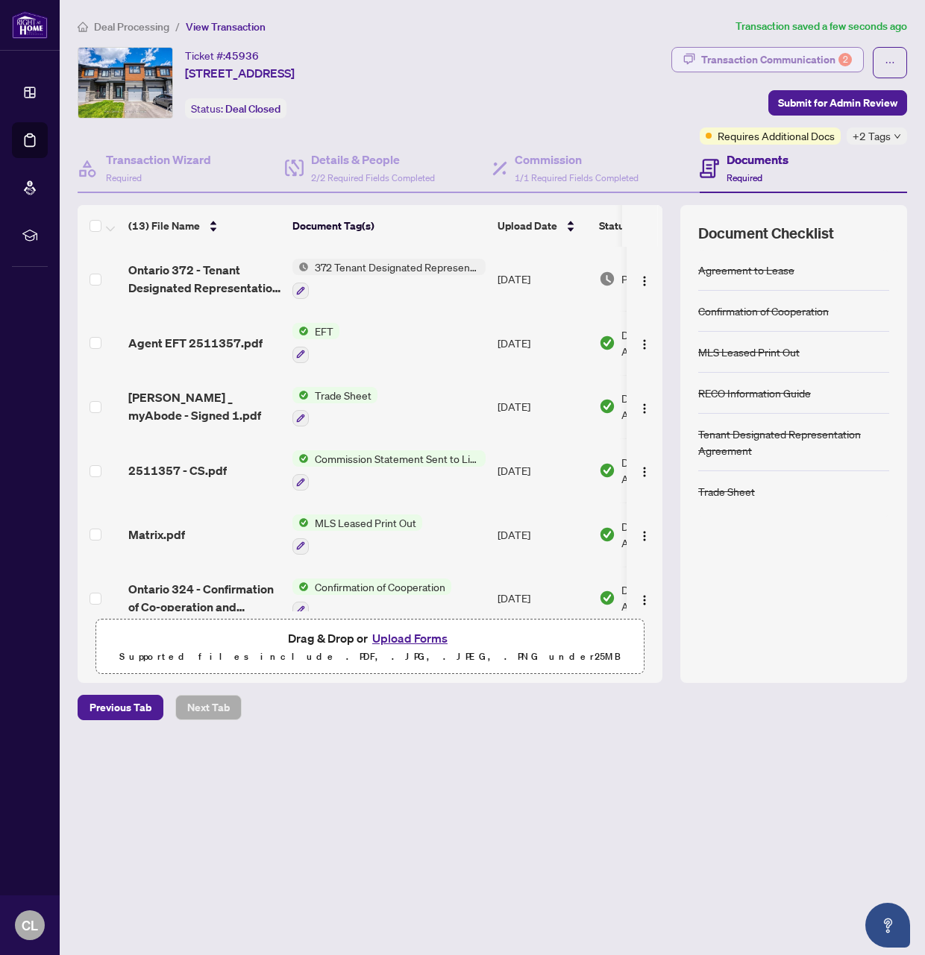
click at [749, 62] on div "Transaction Communication 2" at bounding box center [776, 60] width 151 height 24
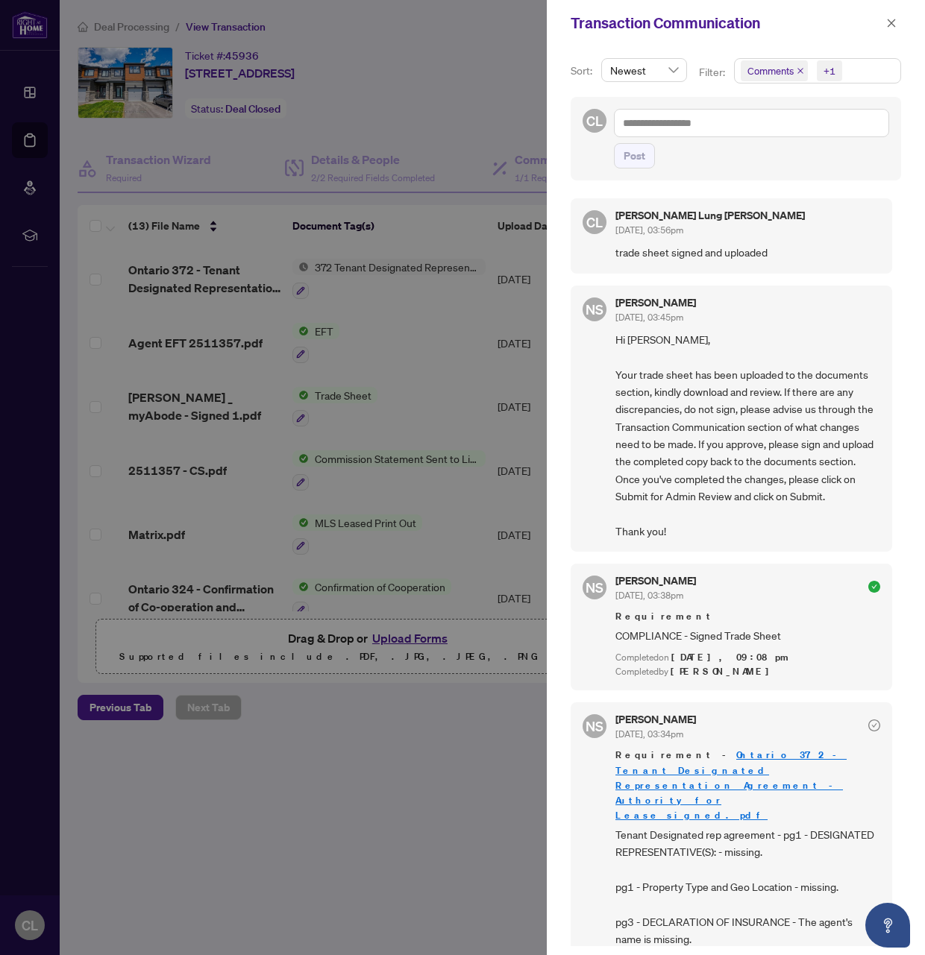
click at [454, 118] on div at bounding box center [462, 477] width 925 height 955
click at [891, 24] on icon "close" at bounding box center [892, 23] width 8 height 8
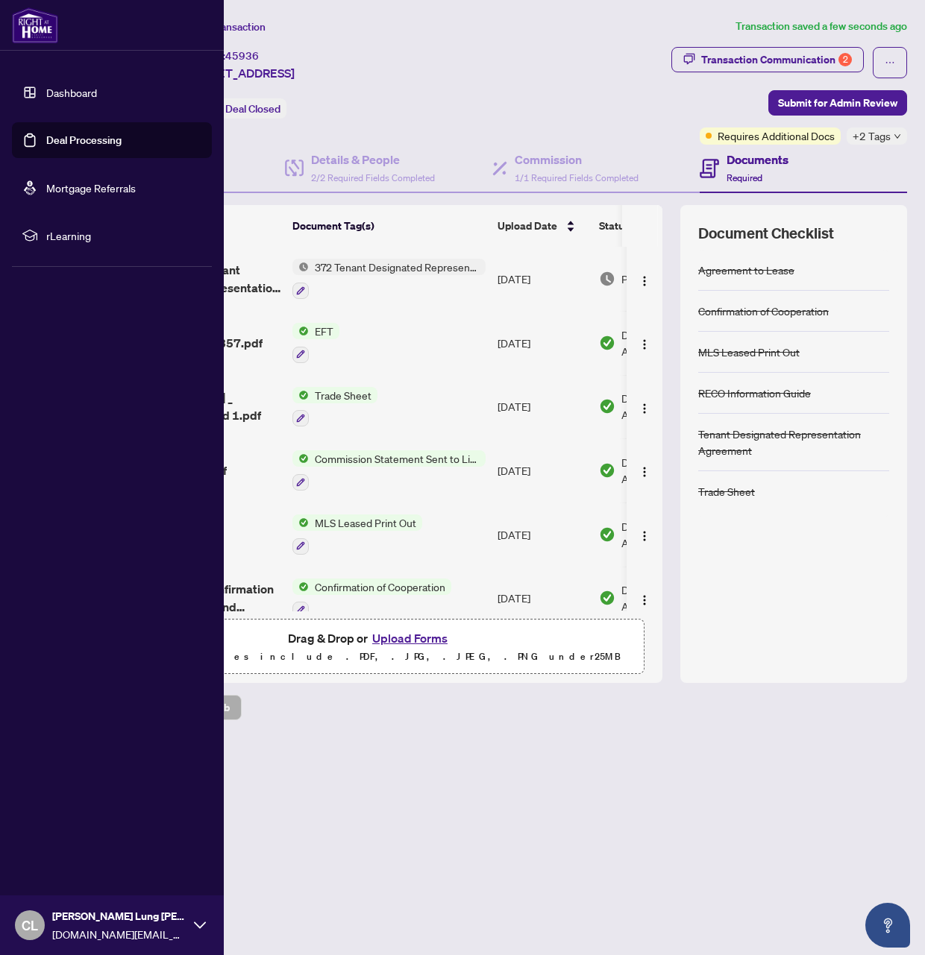
click at [87, 138] on link "Deal Processing" at bounding box center [83, 140] width 75 height 13
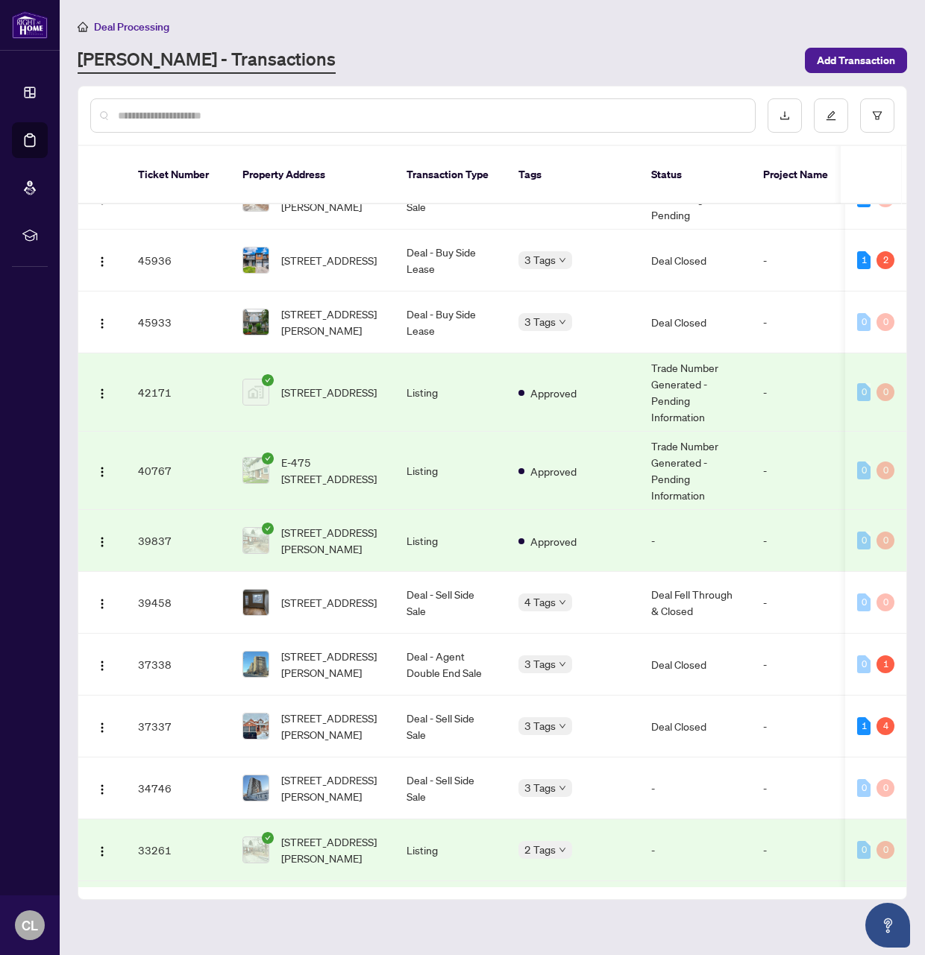
scroll to position [289, 0]
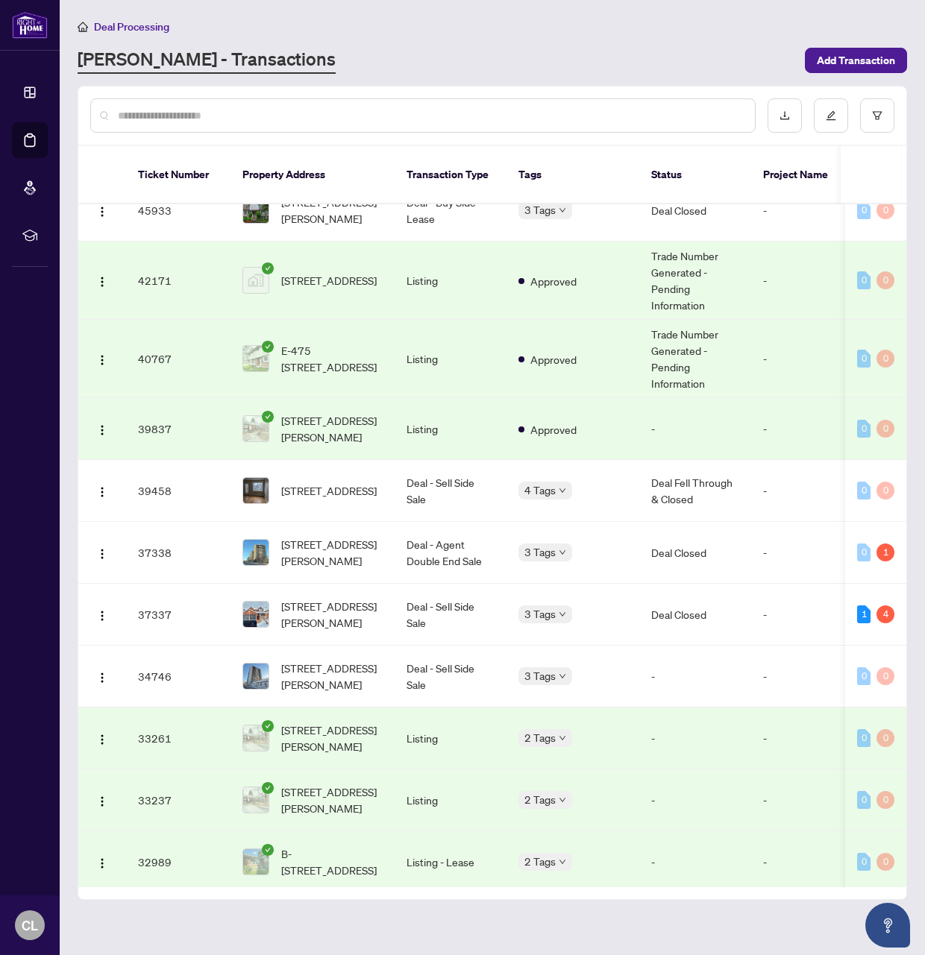
click at [425, 92] on div at bounding box center [492, 116] width 828 height 58
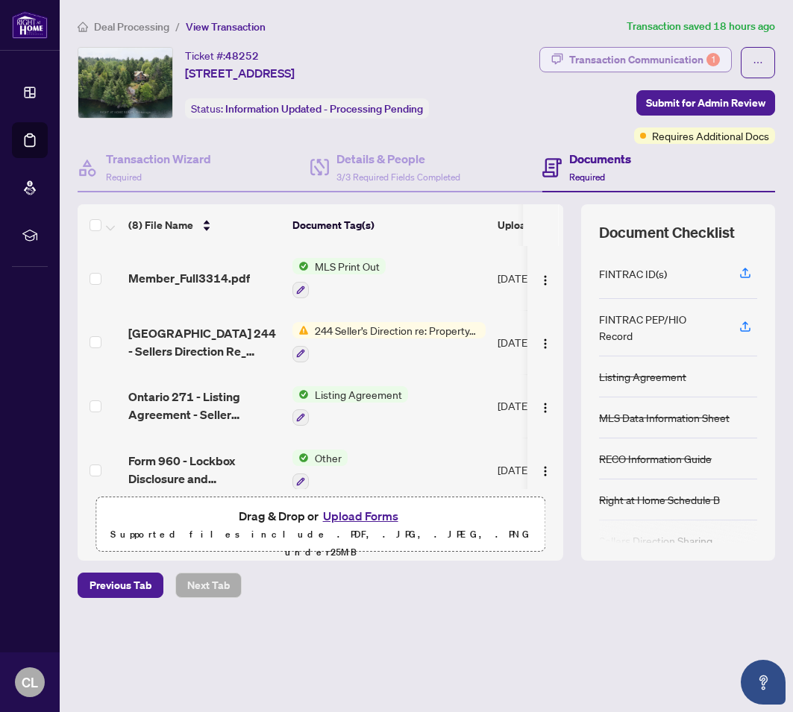
click at [671, 65] on div "Transaction Communication 1" at bounding box center [644, 60] width 151 height 24
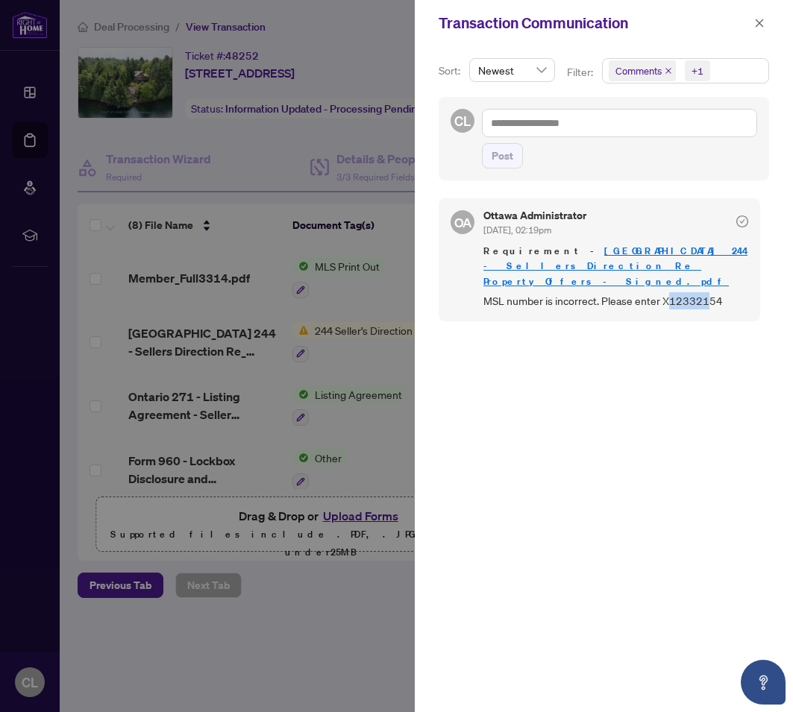
drag, startPoint x: 665, startPoint y: 286, endPoint x: 708, endPoint y: 287, distance: 43.3
click at [708, 292] on span "MSL number is incorrect. Please enter X12332154" at bounding box center [615, 300] width 265 height 17
drag, startPoint x: 721, startPoint y: 285, endPoint x: 662, endPoint y: 288, distance: 59.7
click at [662, 292] on span "MSL number is incorrect. Please enter X12332154" at bounding box center [615, 300] width 265 height 17
copy span "X12332154"
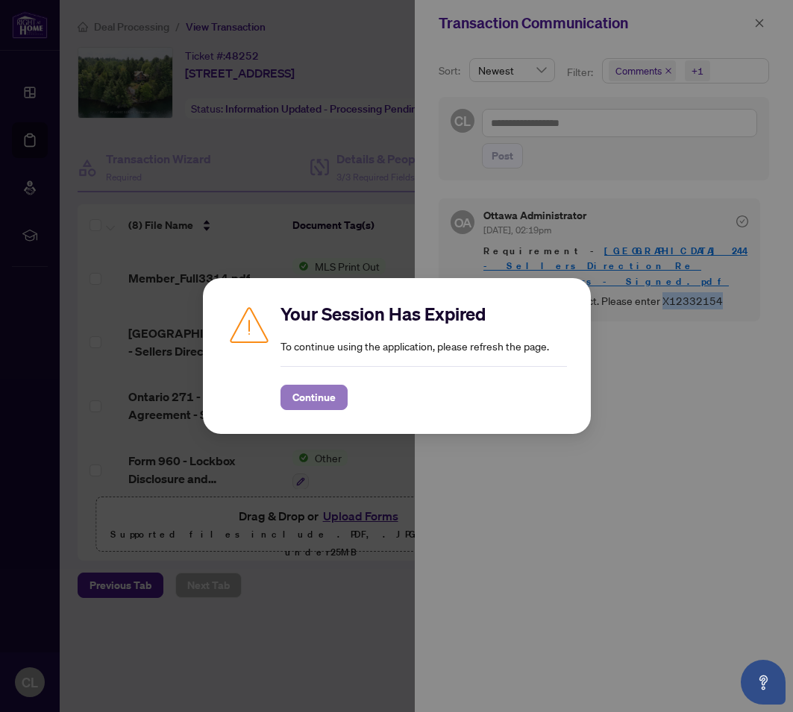
click at [321, 405] on span "Continue" at bounding box center [313, 398] width 43 height 24
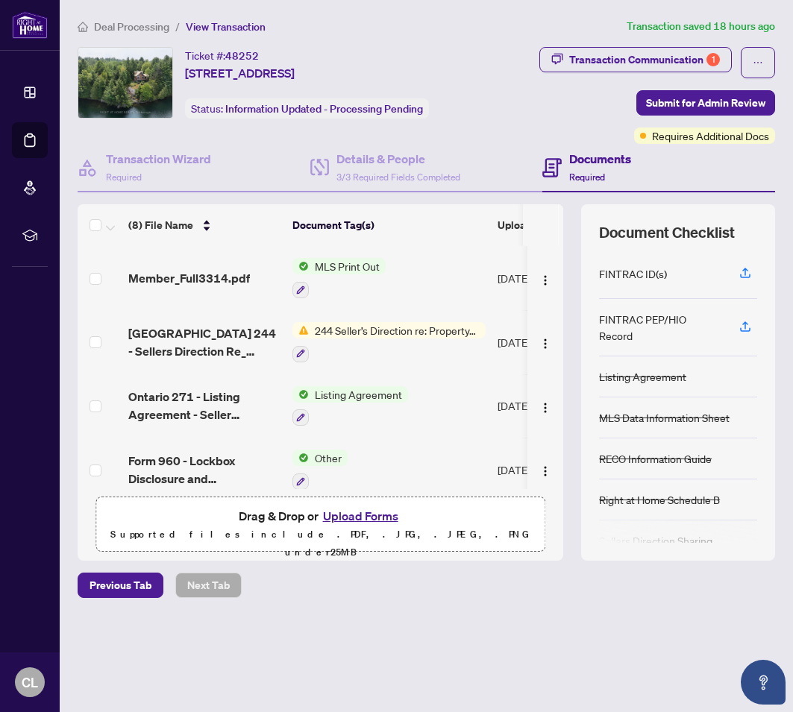
click at [357, 13] on main "Deal Processing / View Transaction Transaction saved 18 hours ago Ticket #: 482…" at bounding box center [426, 356] width 733 height 712
